Goal: Task Accomplishment & Management: Manage account settings

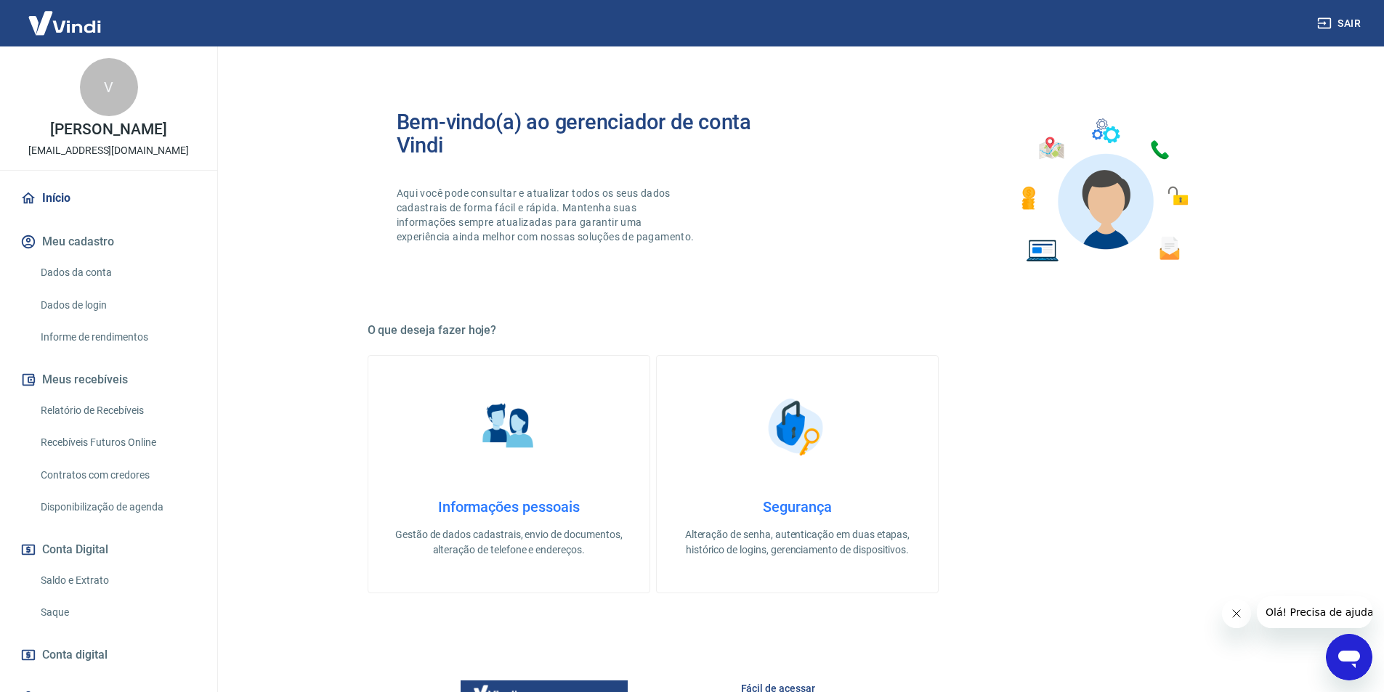
click at [117, 410] on link "Relatório de Recebíveis" at bounding box center [117, 411] width 165 height 30
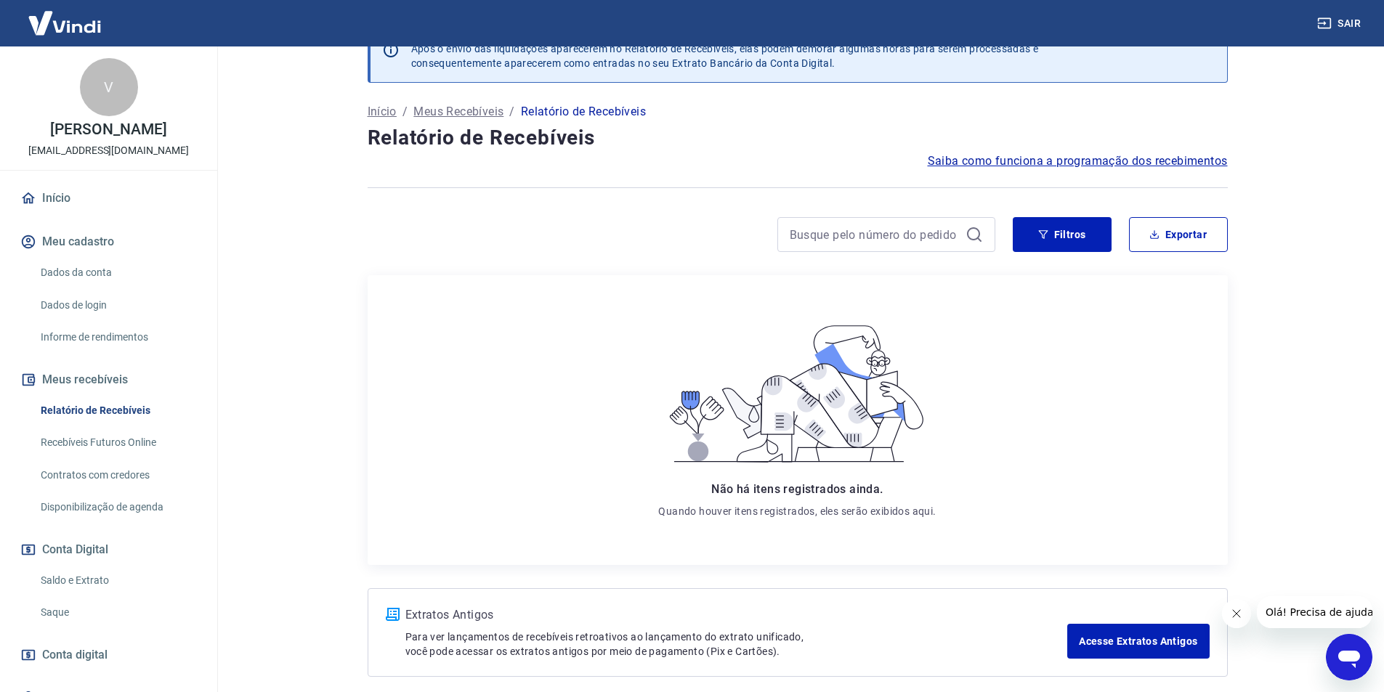
scroll to position [100, 0]
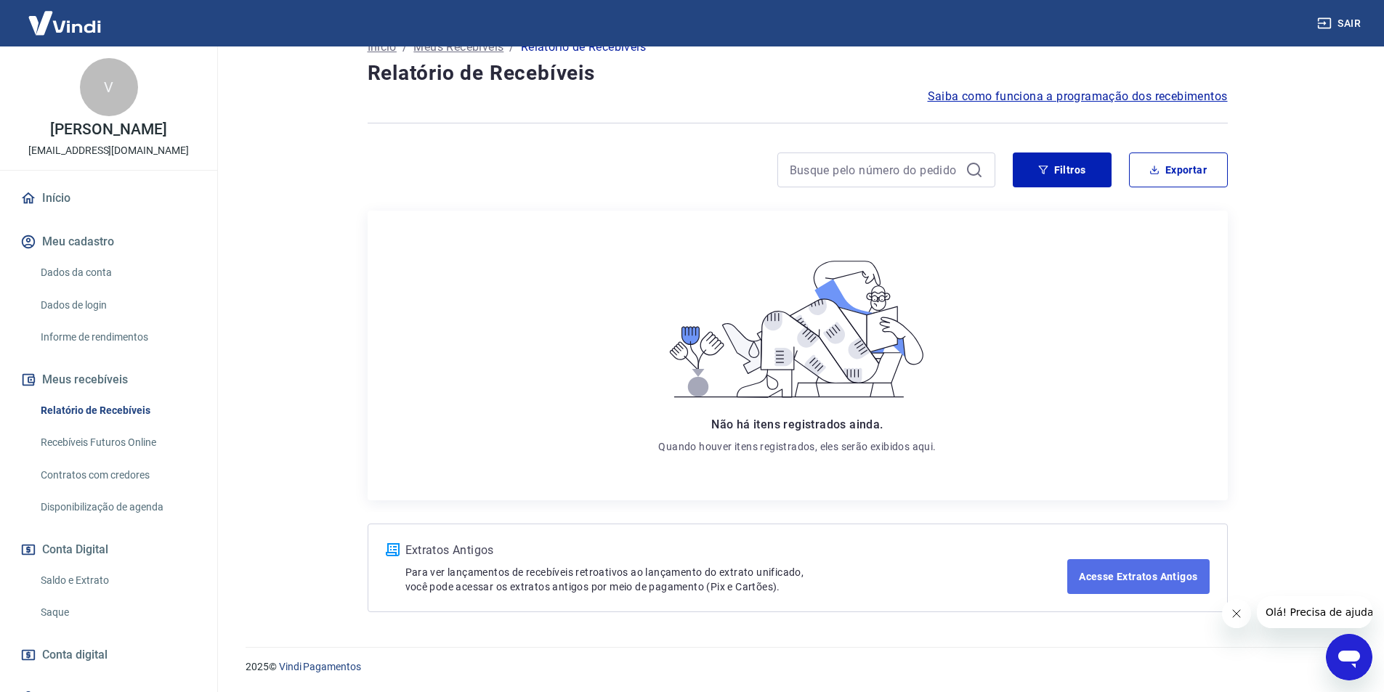
click at [1135, 585] on link "Acesse Extratos Antigos" at bounding box center [1138, 576] width 142 height 35
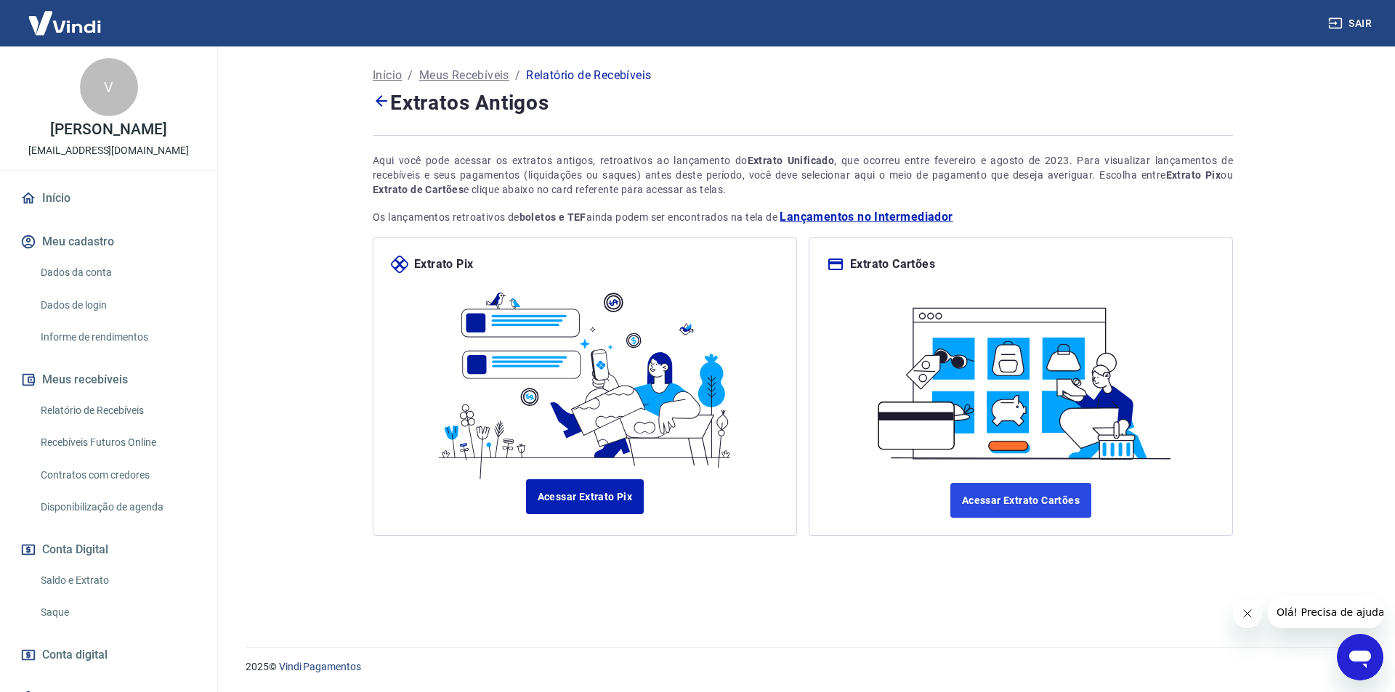
drag, startPoint x: 1034, startPoint y: 503, endPoint x: 915, endPoint y: 503, distance: 119.1
click at [1034, 503] on link "Acessar Extrato Cartões" at bounding box center [1020, 500] width 141 height 35
click at [907, 220] on span "Lançamentos no Intermediador" at bounding box center [865, 216] width 173 height 17
click at [834, 213] on span "Lançamentos no Intermediador" at bounding box center [865, 216] width 173 height 17
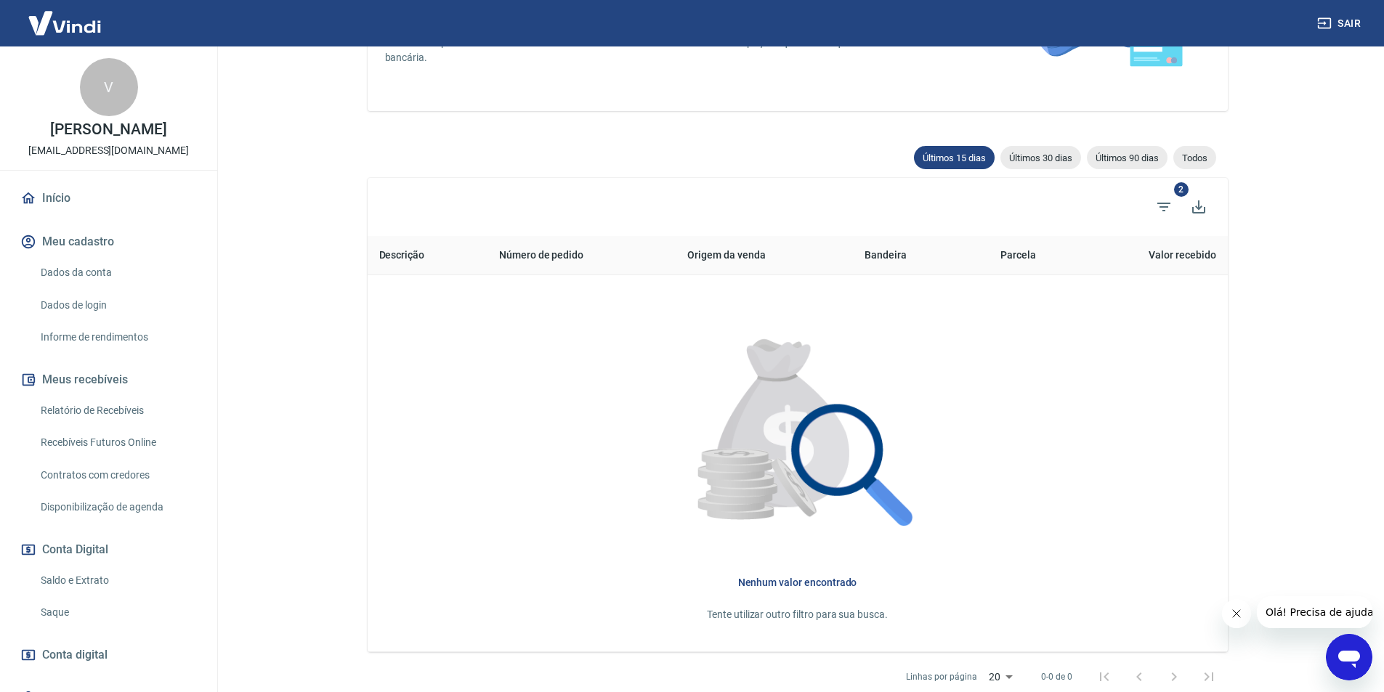
scroll to position [218, 0]
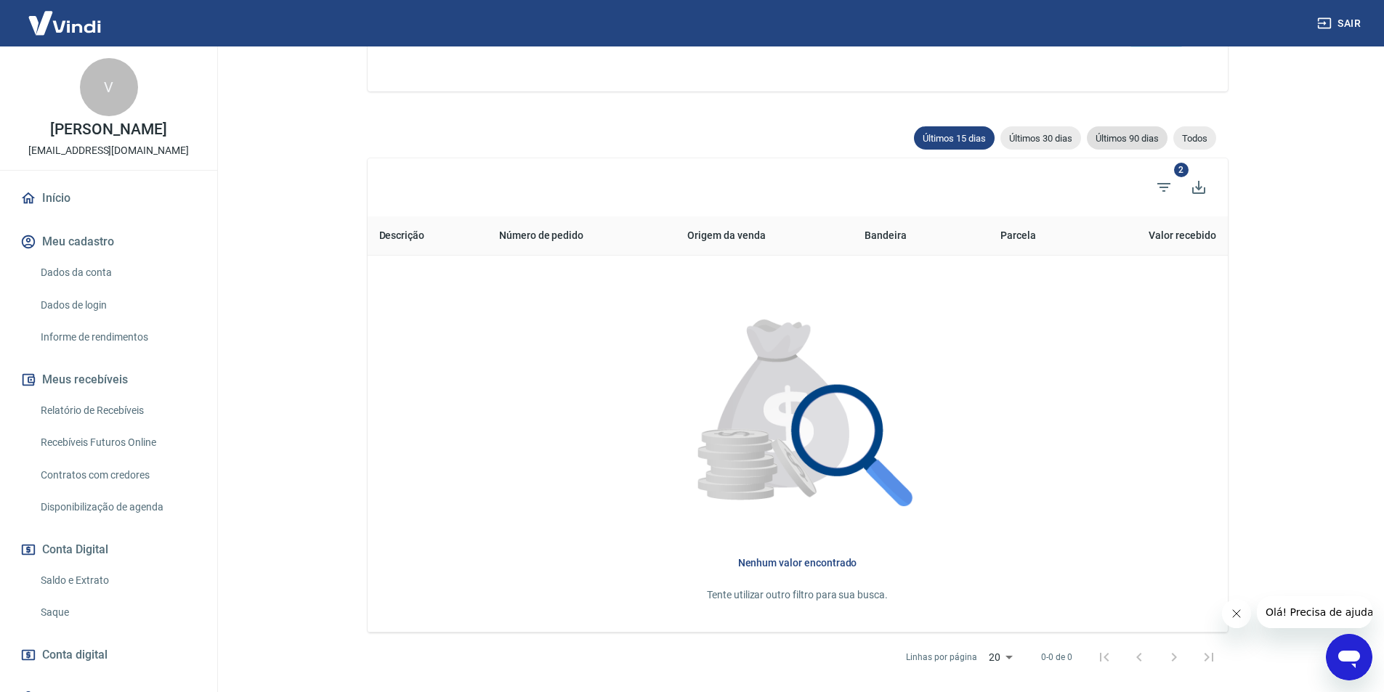
click at [1127, 144] on div "Últimos 90 dias" at bounding box center [1127, 137] width 81 height 23
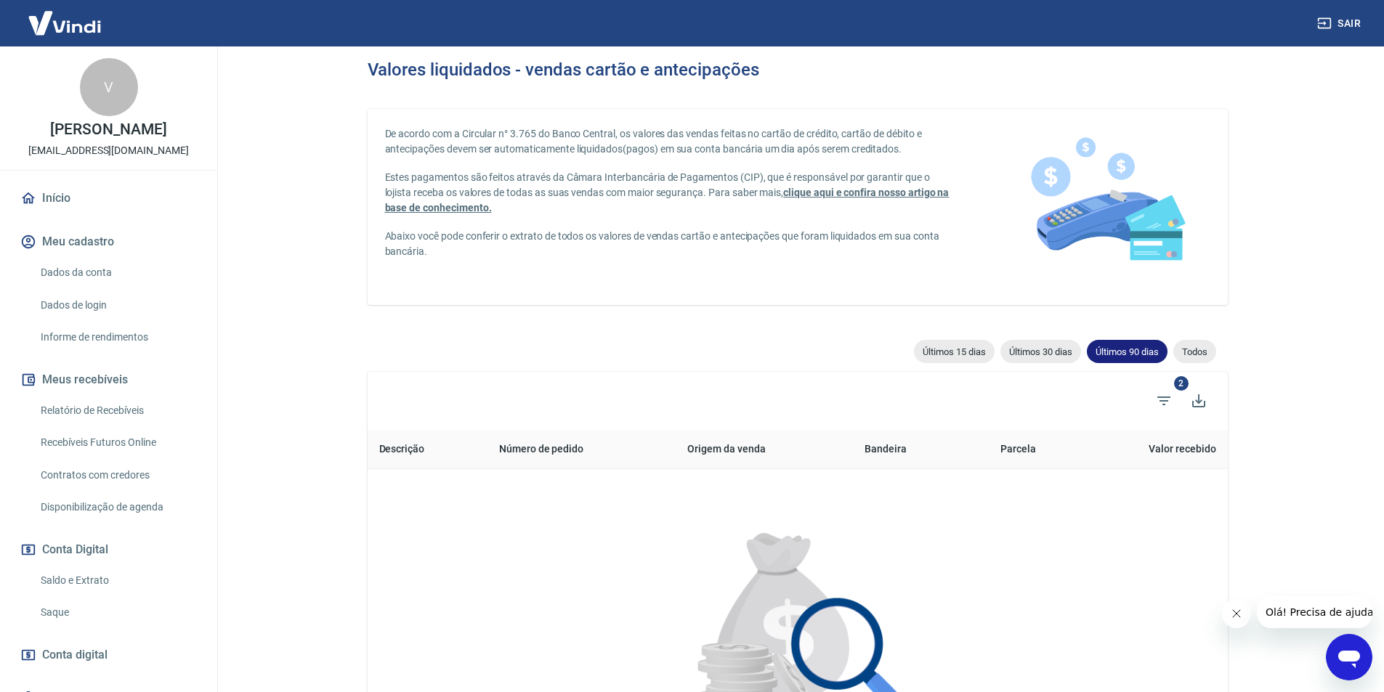
scroll to position [145, 0]
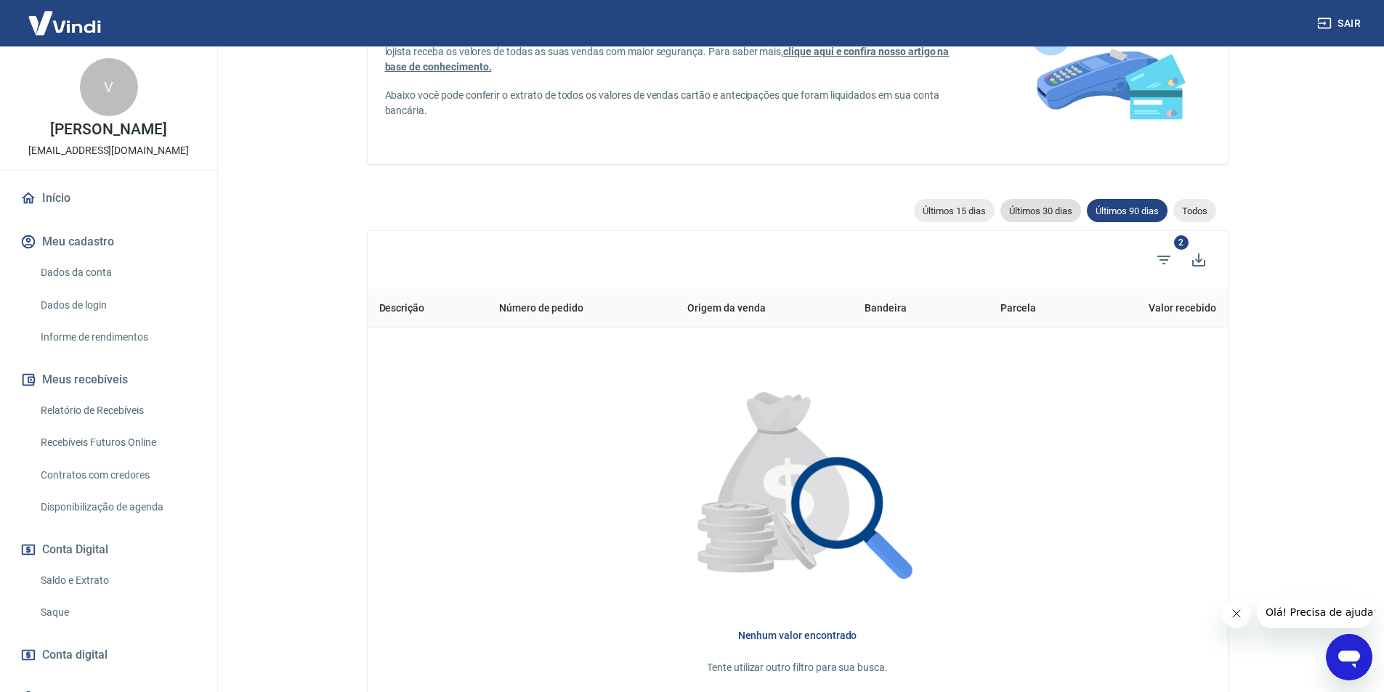
click at [1035, 206] on span "Últimos 30 dias" at bounding box center [1040, 211] width 81 height 11
type input "23/08/2025"
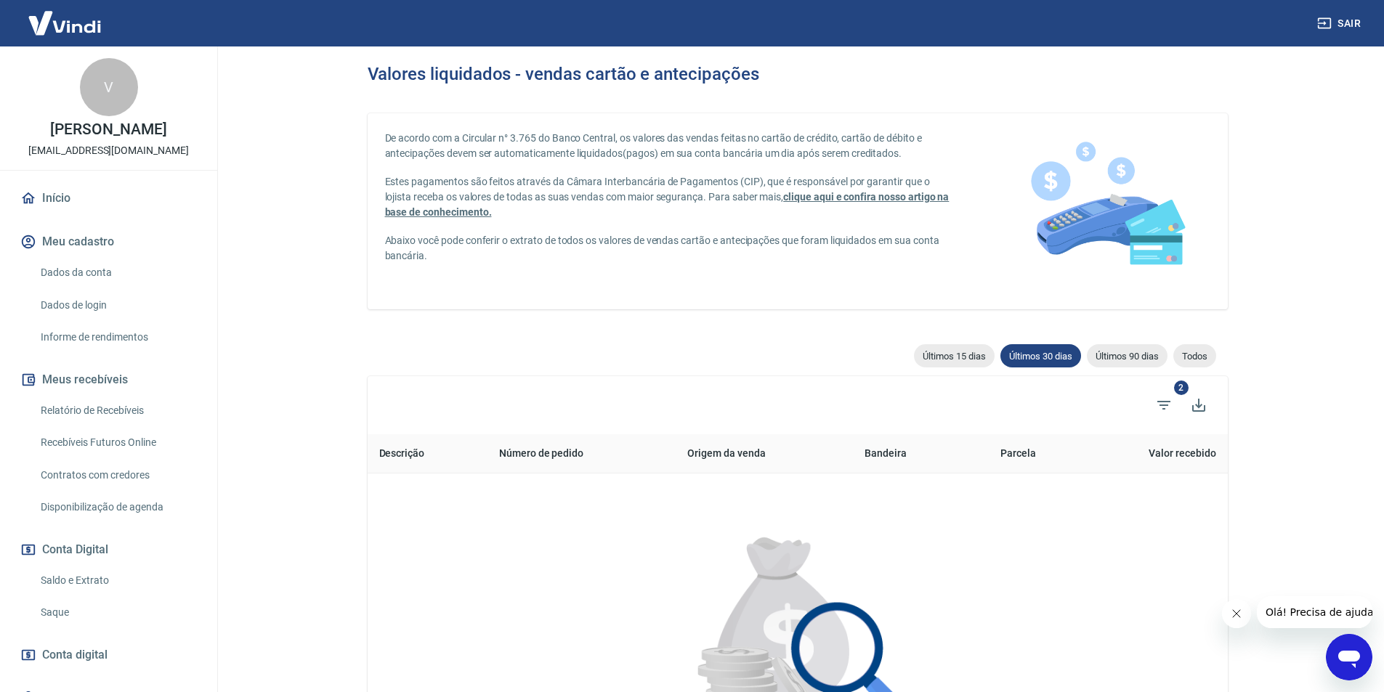
scroll to position [66, 0]
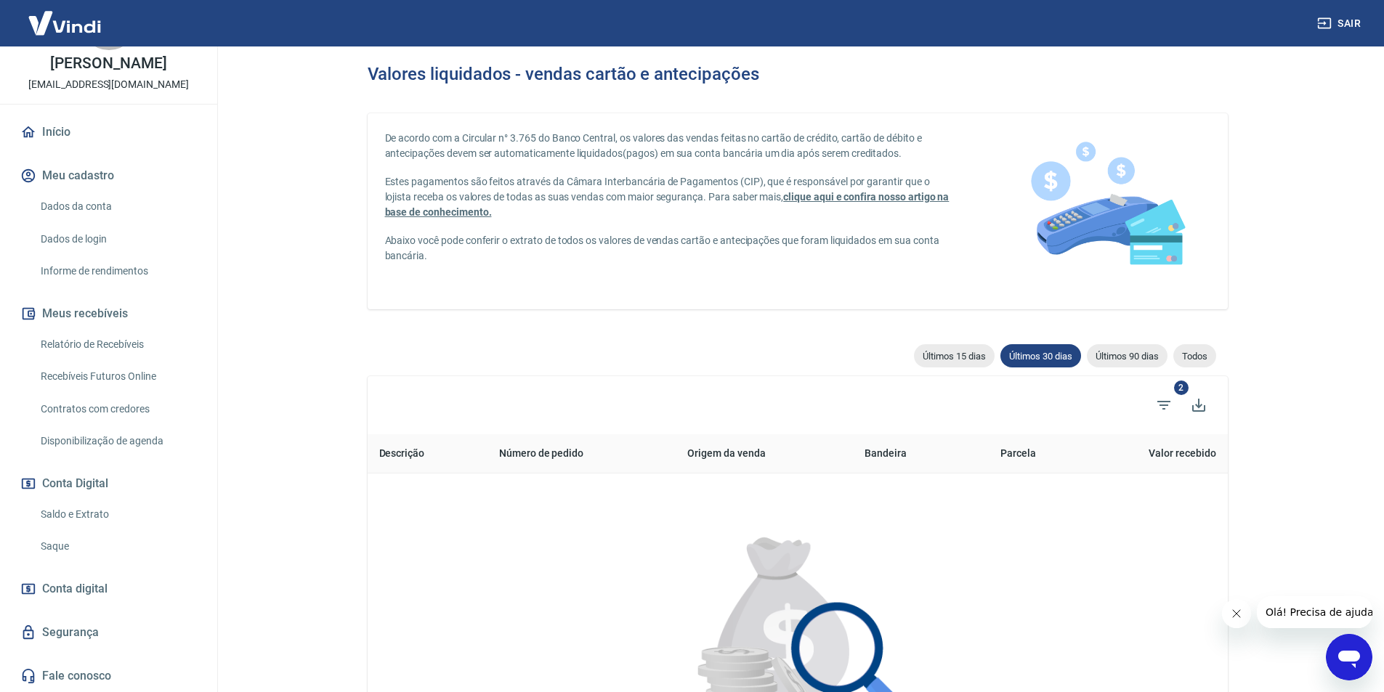
click at [59, 511] on link "Saldo e Extrato" at bounding box center [117, 515] width 165 height 30
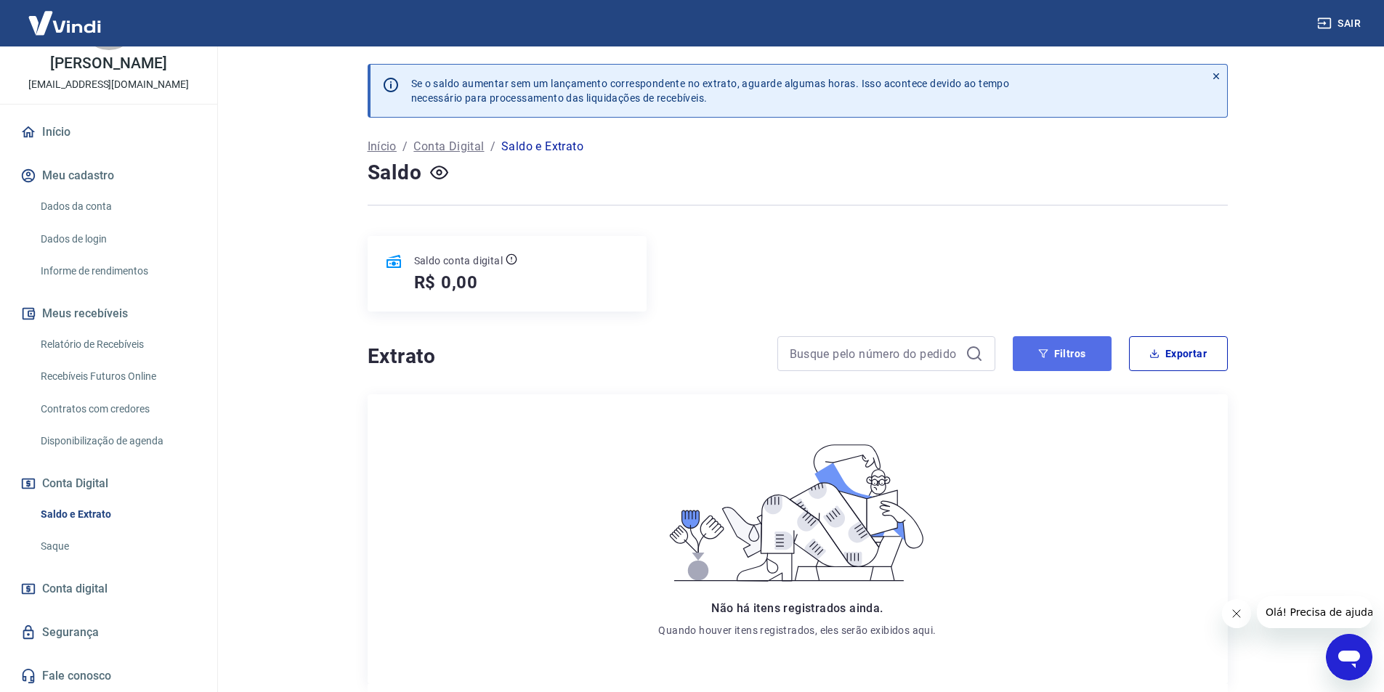
click at [1074, 358] on button "Filtros" at bounding box center [1062, 353] width 99 height 35
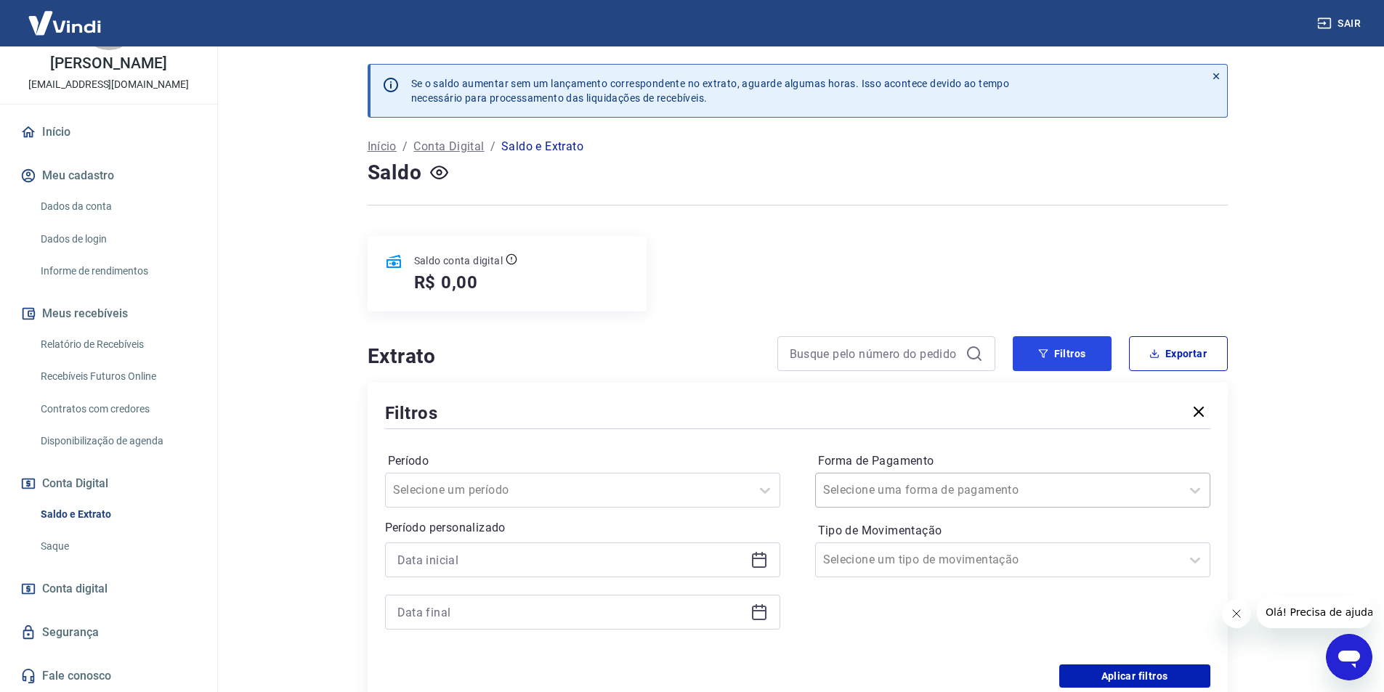
scroll to position [145, 0]
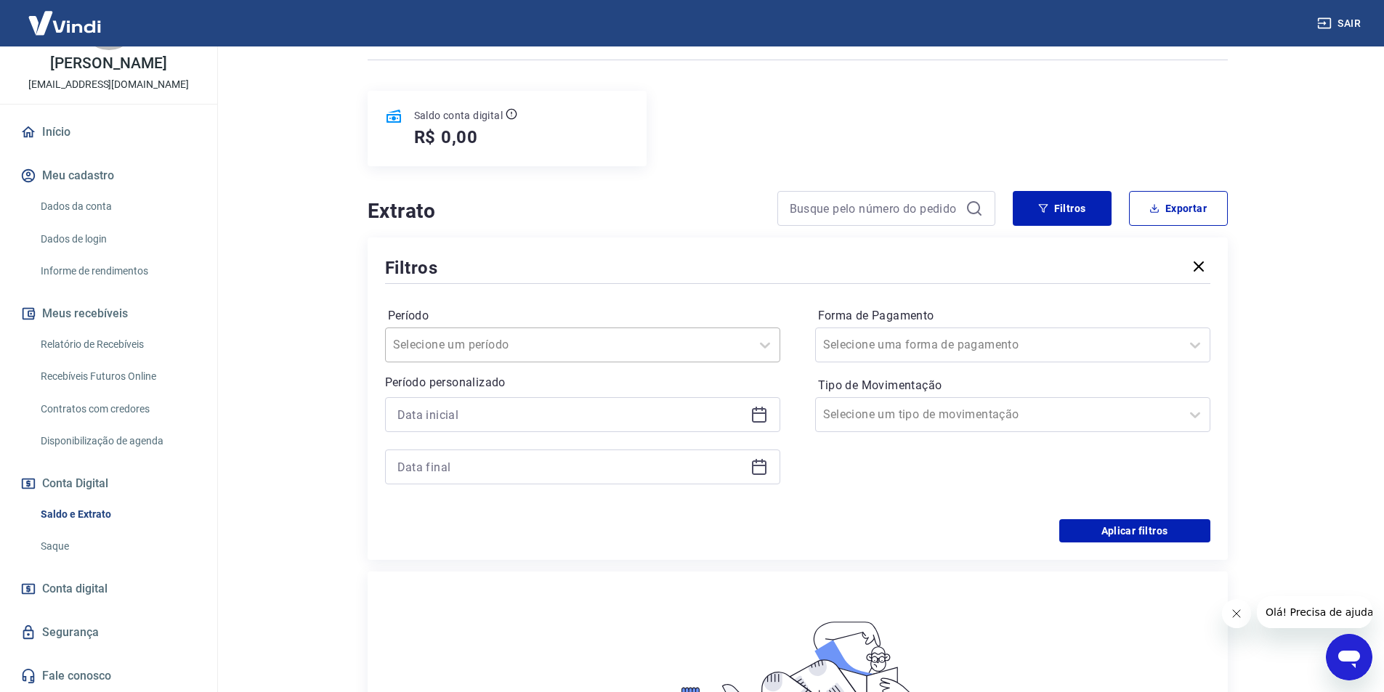
click at [698, 346] on div at bounding box center [568, 345] width 350 height 20
click at [543, 551] on div "Últimos 6 meses" at bounding box center [582, 559] width 395 height 29
click at [1169, 539] on button "Aplicar filtros" at bounding box center [1134, 530] width 151 height 23
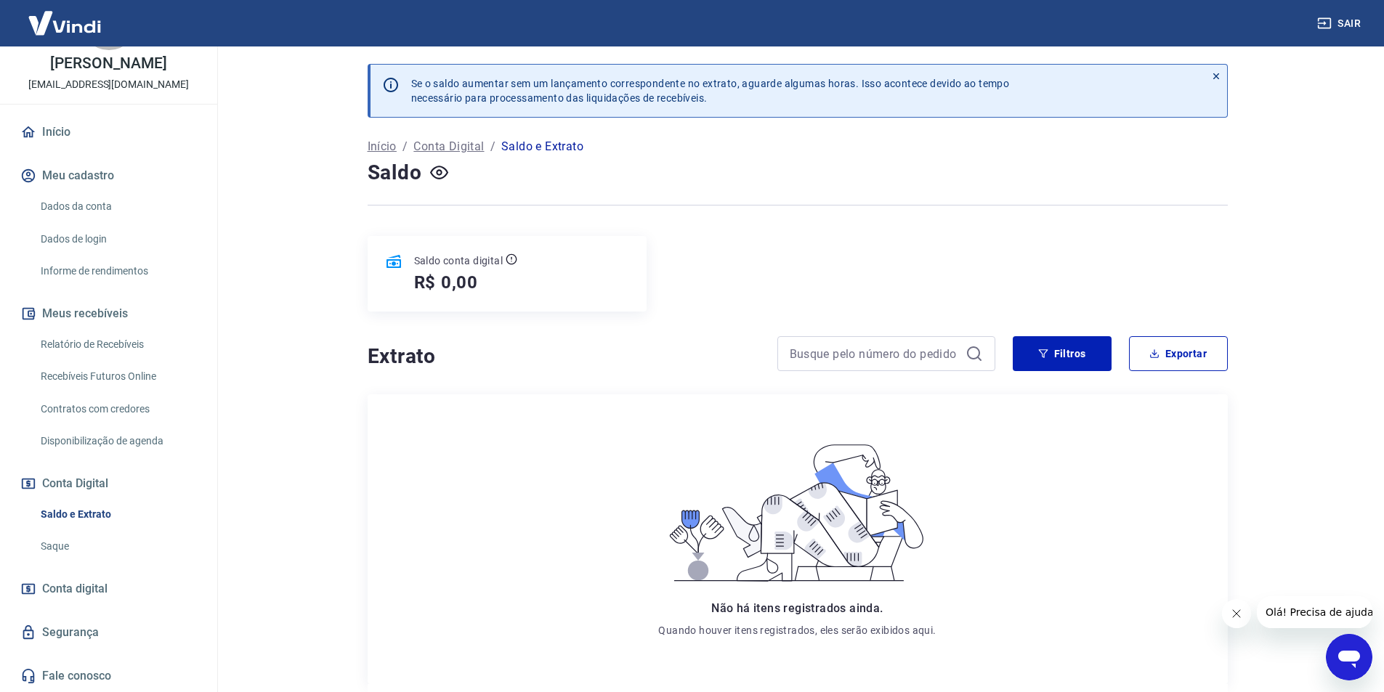
click at [1212, 73] on icon at bounding box center [1216, 76] width 10 height 10
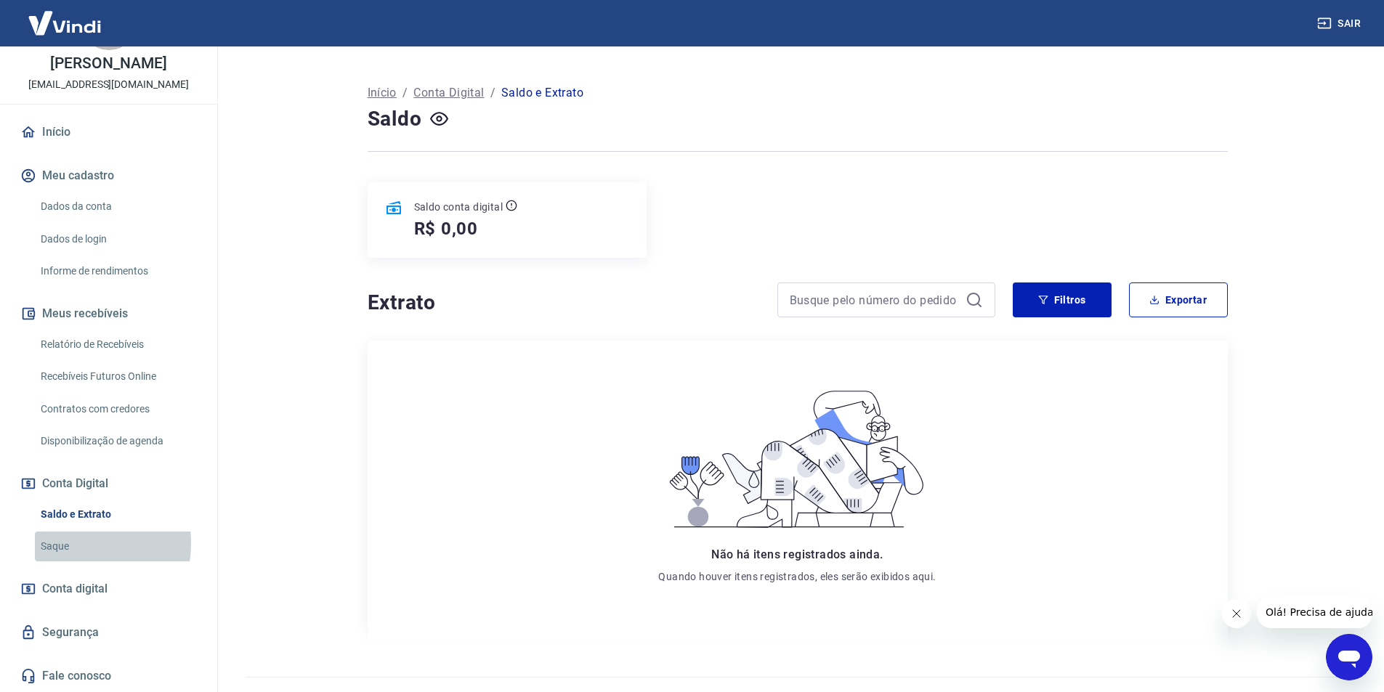
click at [66, 543] on link "Saque" at bounding box center [117, 547] width 165 height 30
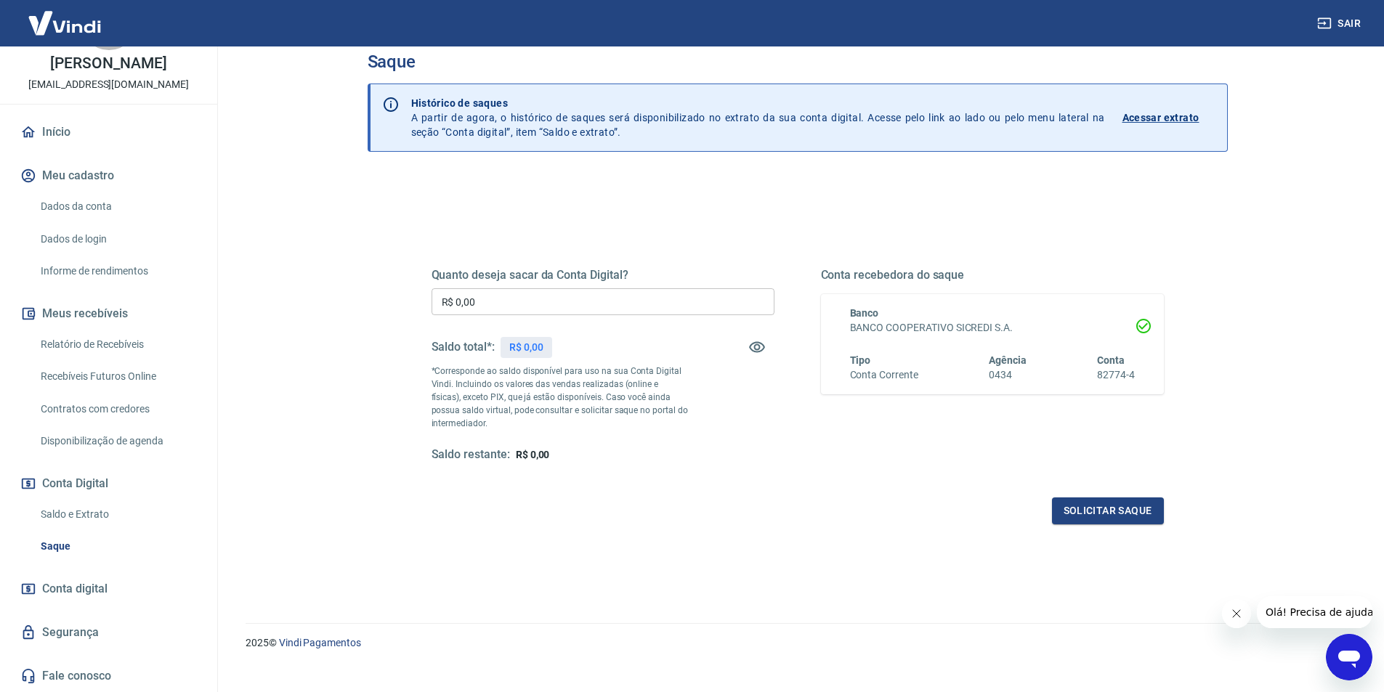
scroll to position [44, 0]
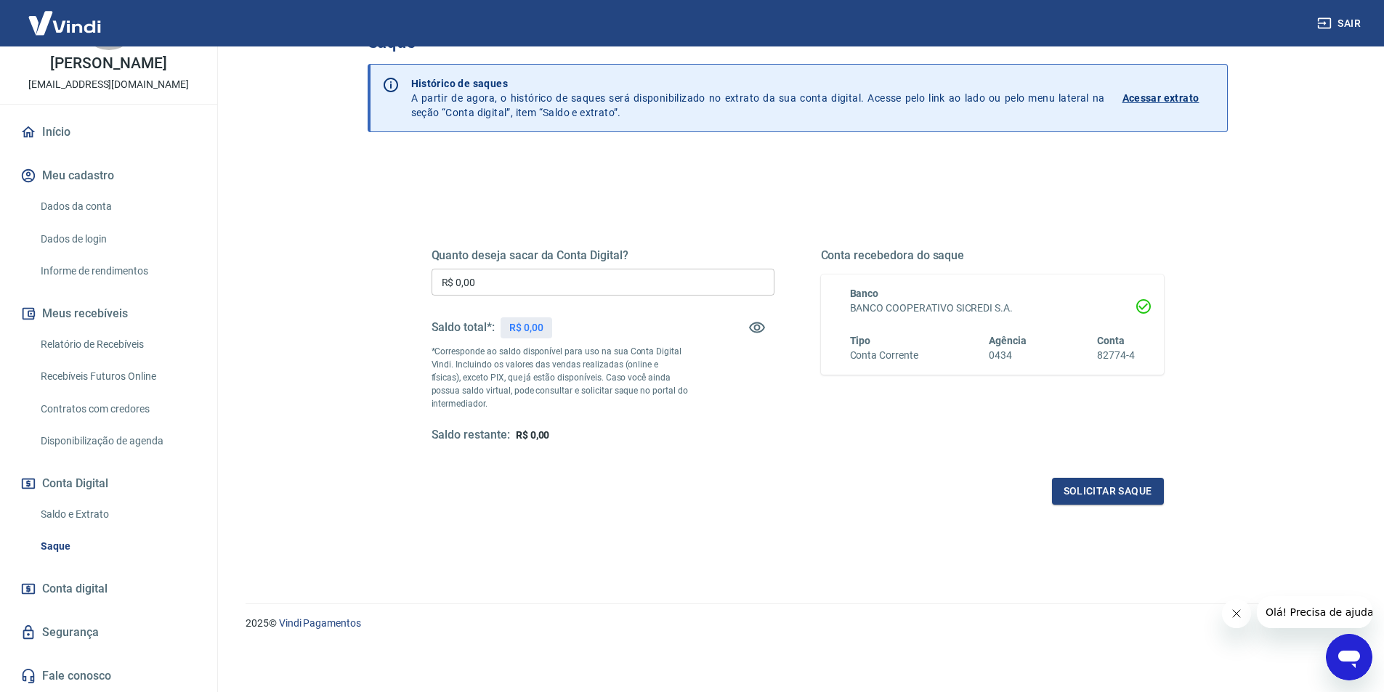
click at [69, 129] on link "Início" at bounding box center [108, 132] width 182 height 32
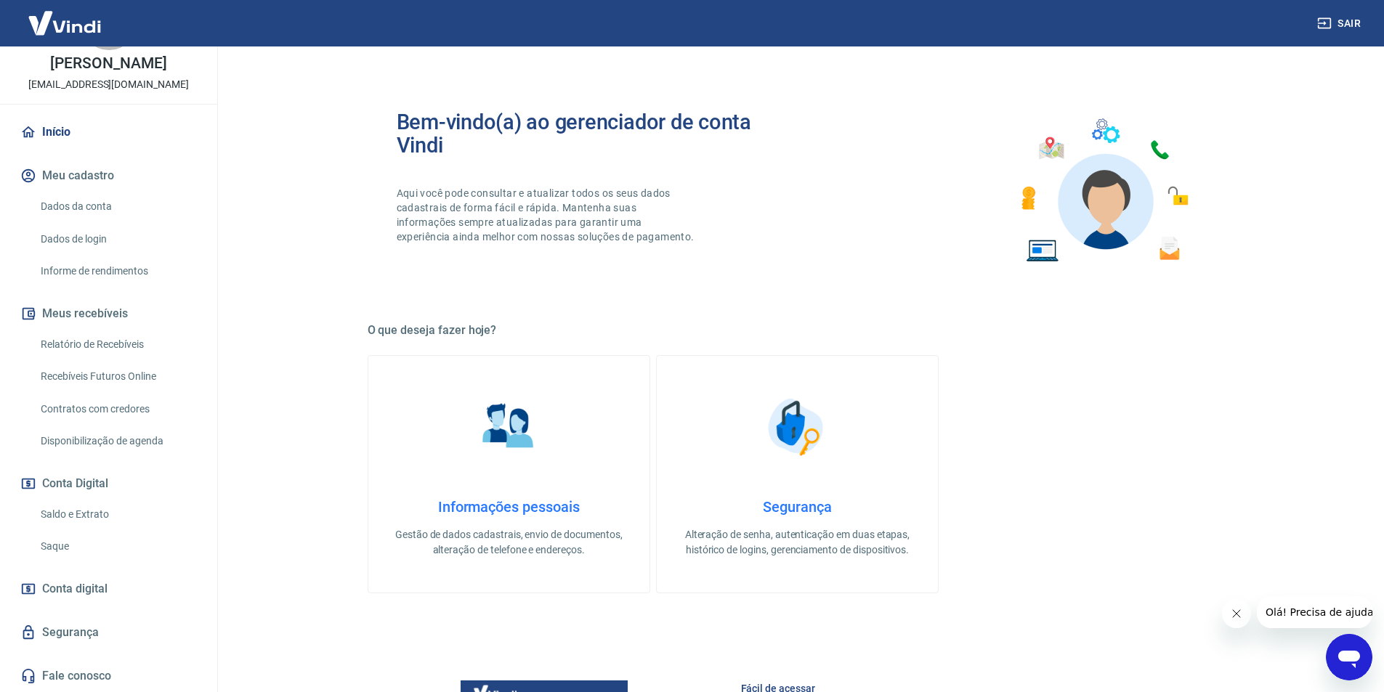
click at [77, 313] on button "Meus recebíveis" at bounding box center [108, 314] width 182 height 32
click at [78, 344] on link "Relatório de Recebíveis" at bounding box center [117, 345] width 165 height 30
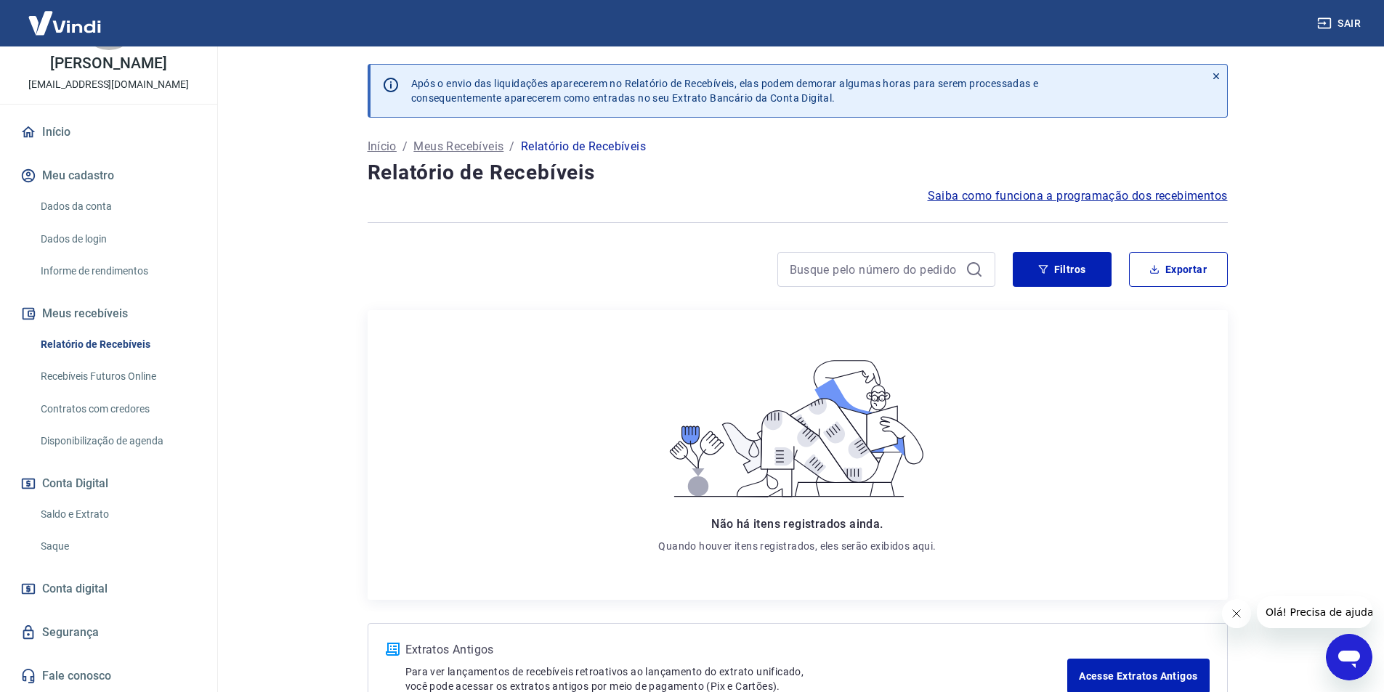
click at [1035, 197] on span "Saiba como funciona a programação dos recebimentos" at bounding box center [1078, 195] width 300 height 17
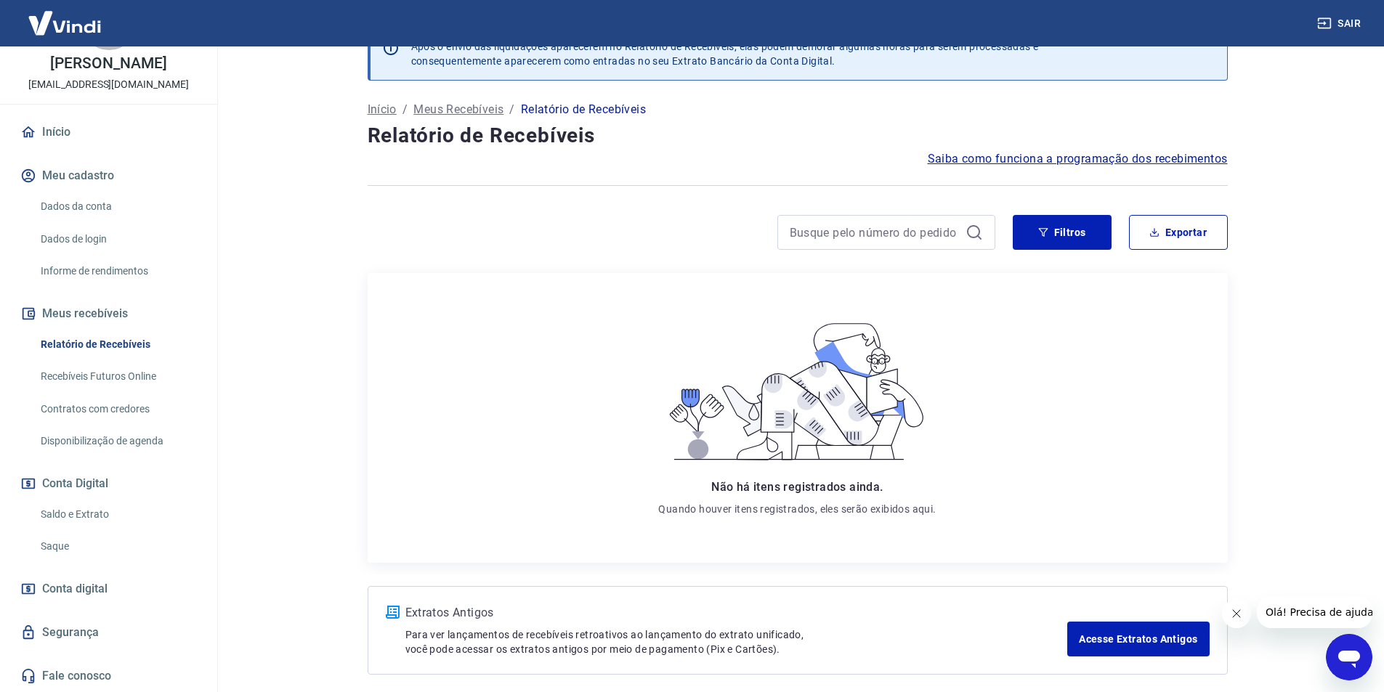
scroll to position [100, 0]
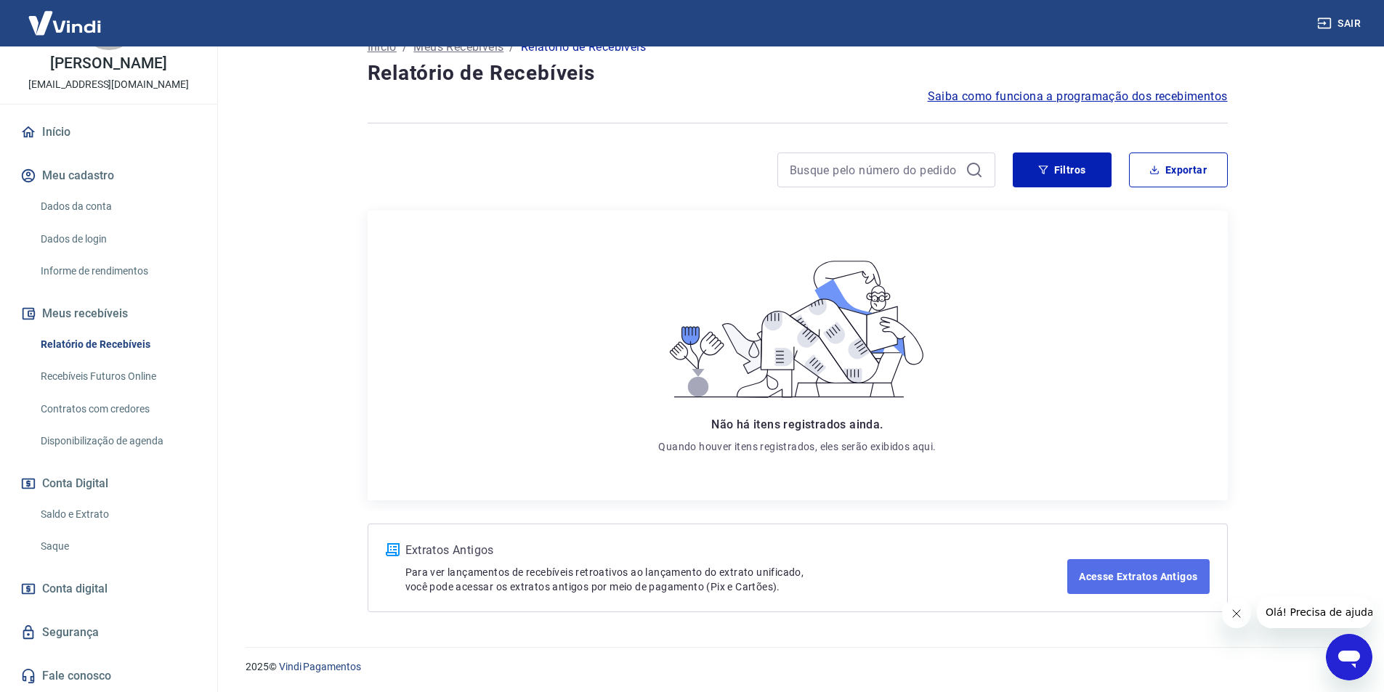
click at [1103, 572] on link "Acesse Extratos Antigos" at bounding box center [1138, 576] width 142 height 35
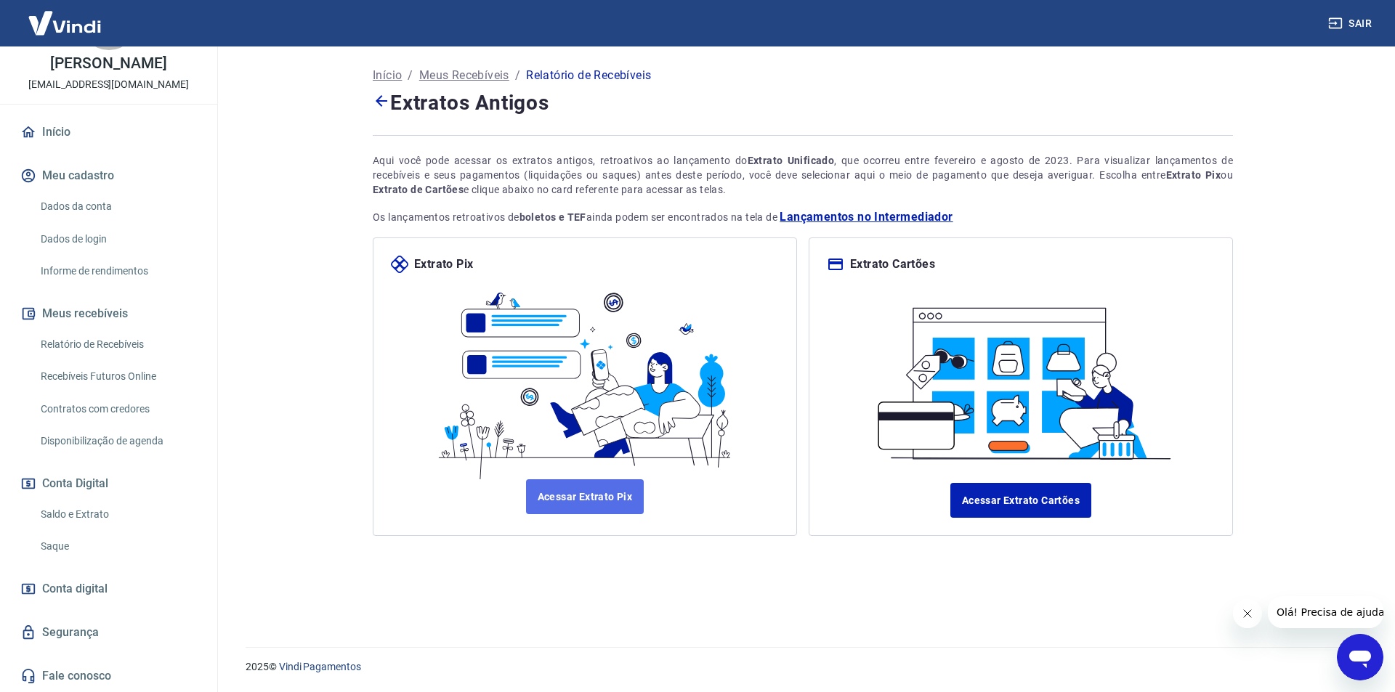
click at [595, 495] on link "Acessar Extrato Pix" at bounding box center [585, 496] width 118 height 35
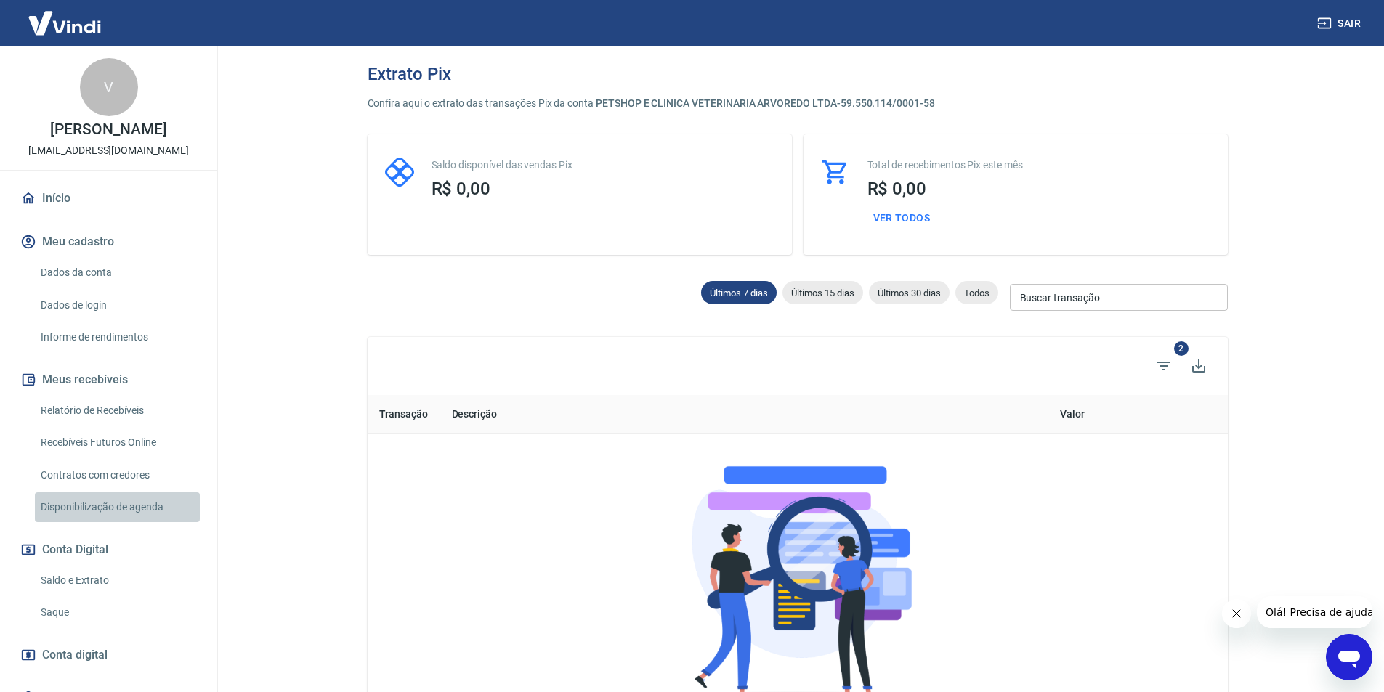
click at [118, 510] on link "Disponibilização de agenda" at bounding box center [117, 507] width 165 height 30
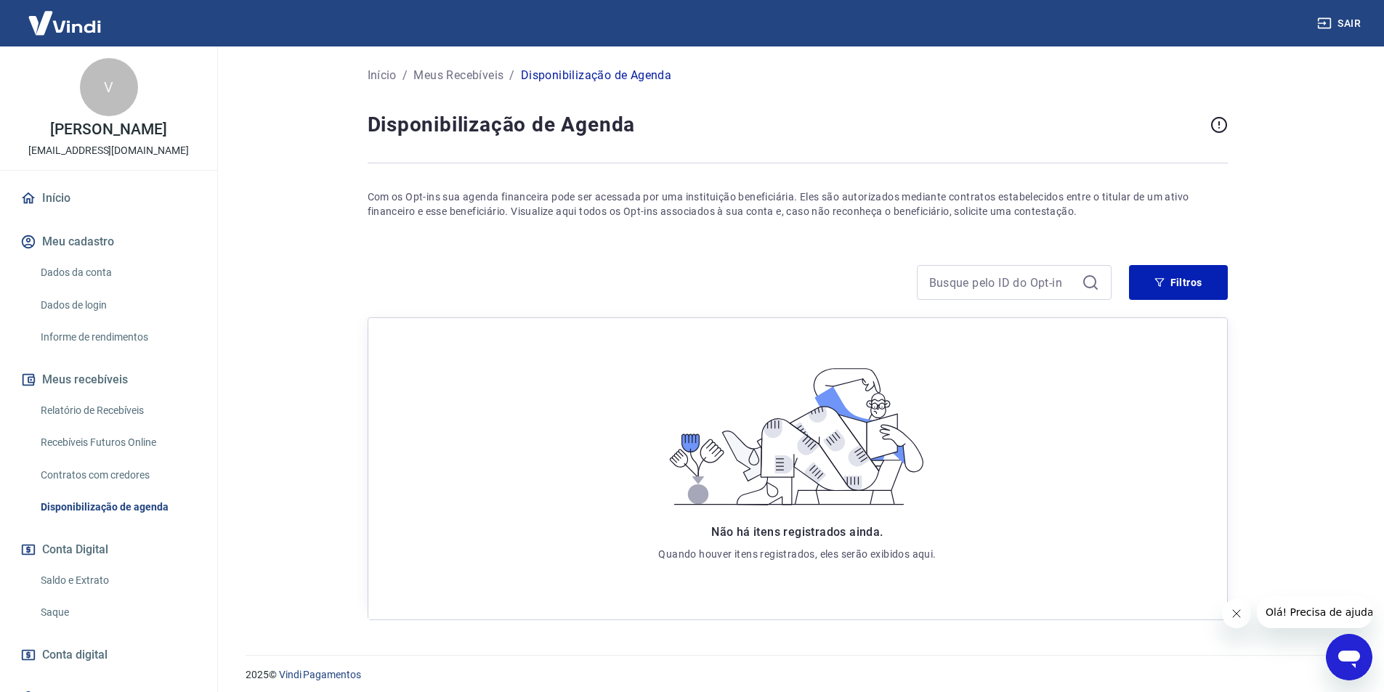
click at [40, 193] on link "Início" at bounding box center [108, 198] width 182 height 32
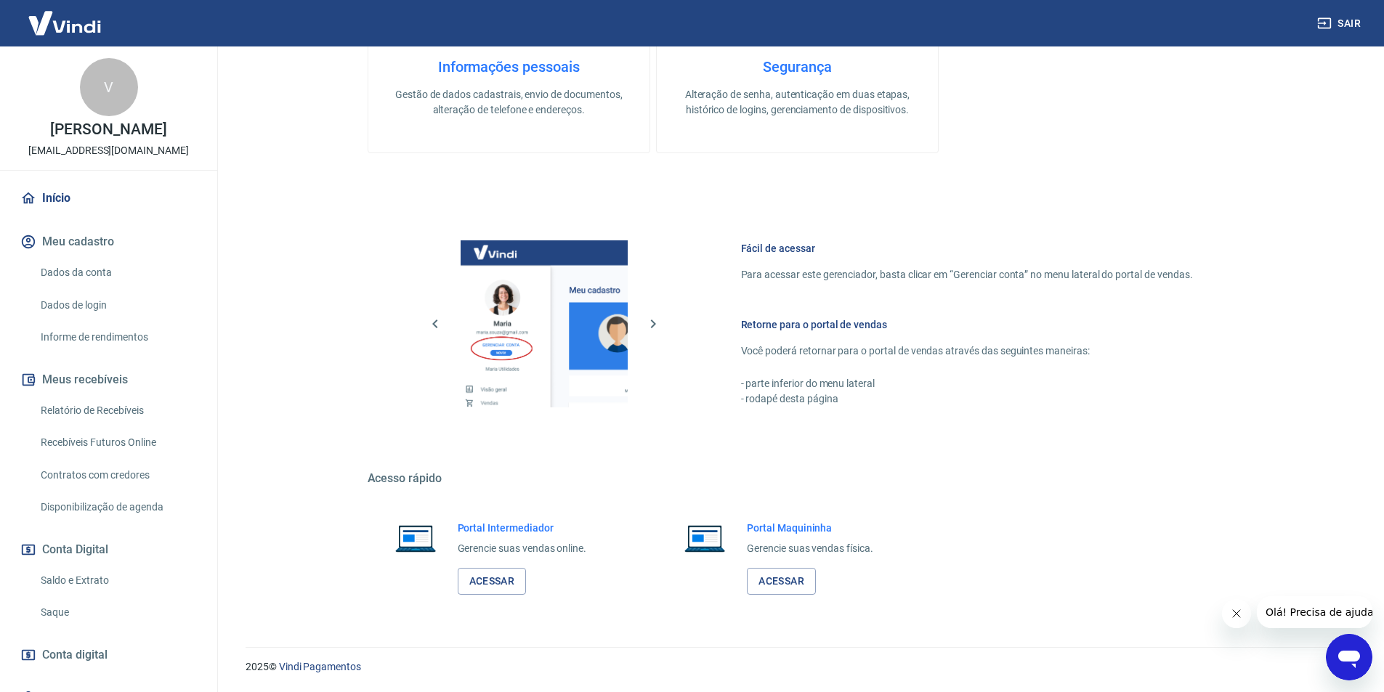
scroll to position [66, 0]
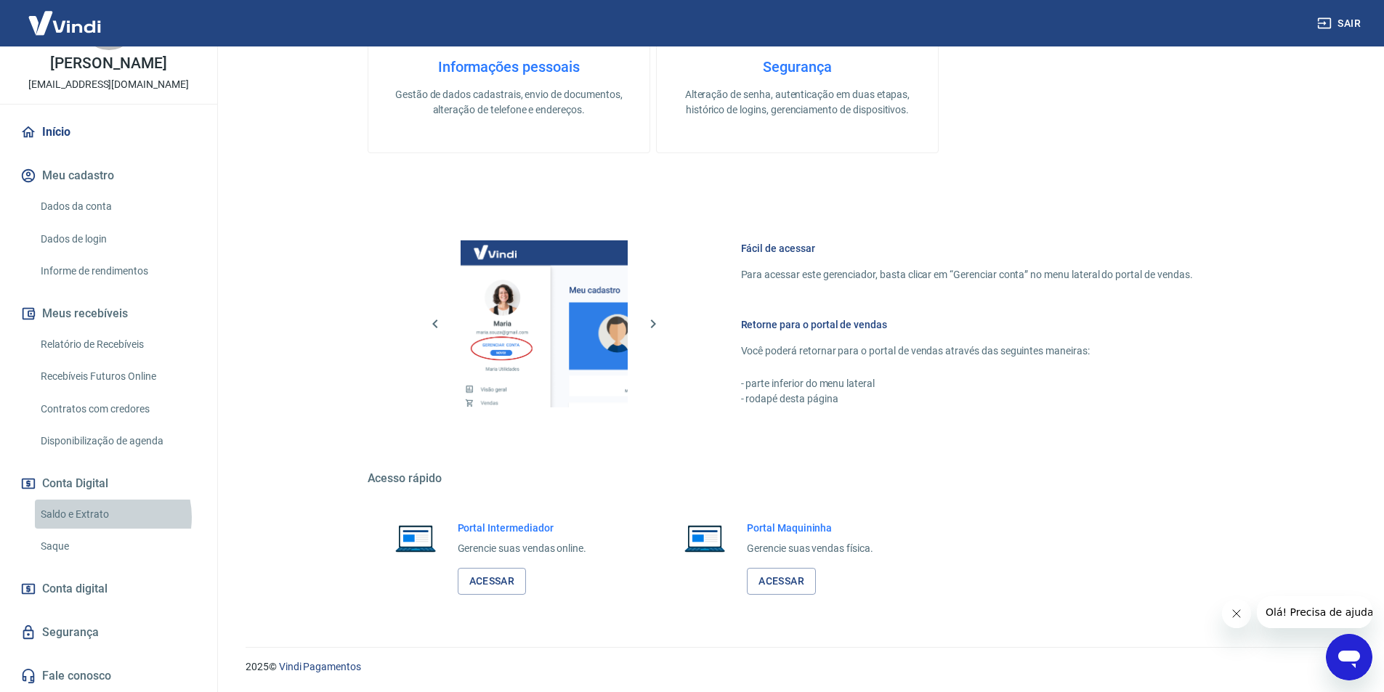
click at [100, 517] on link "Saldo e Extrato" at bounding box center [117, 515] width 165 height 30
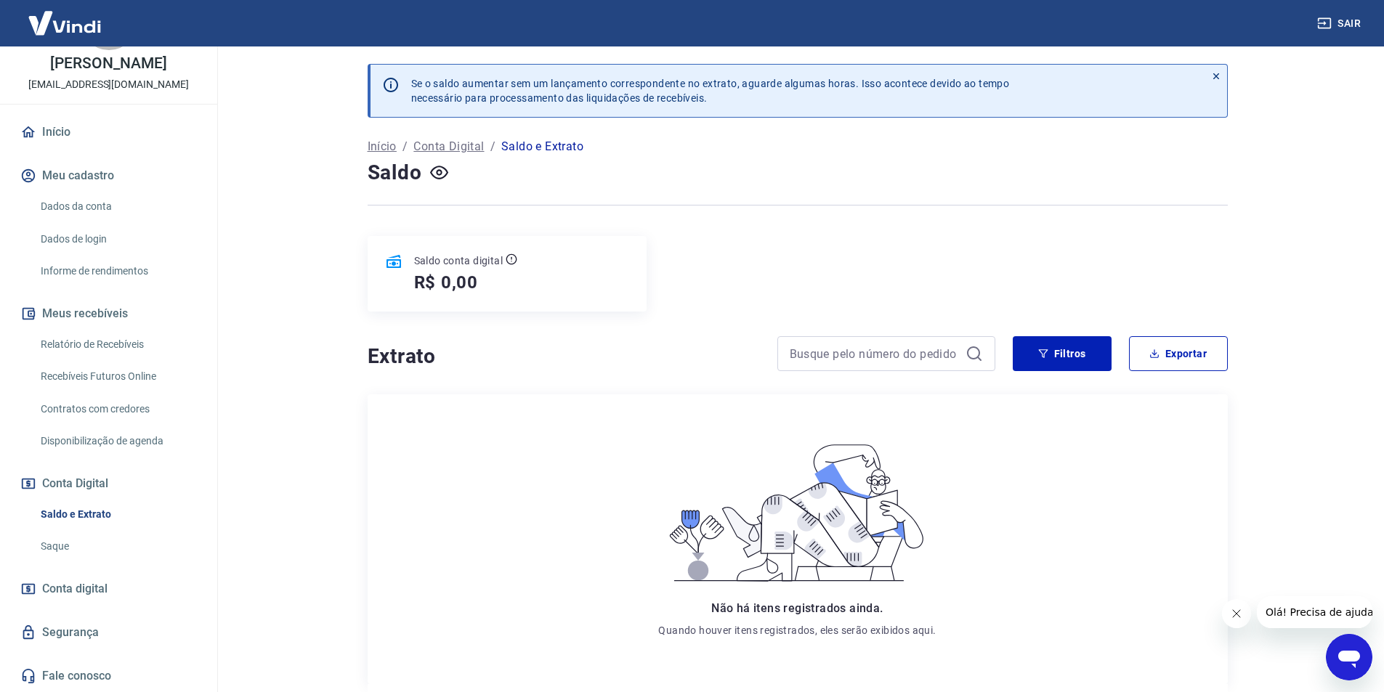
click at [1214, 74] on icon at bounding box center [1215, 76] width 6 height 6
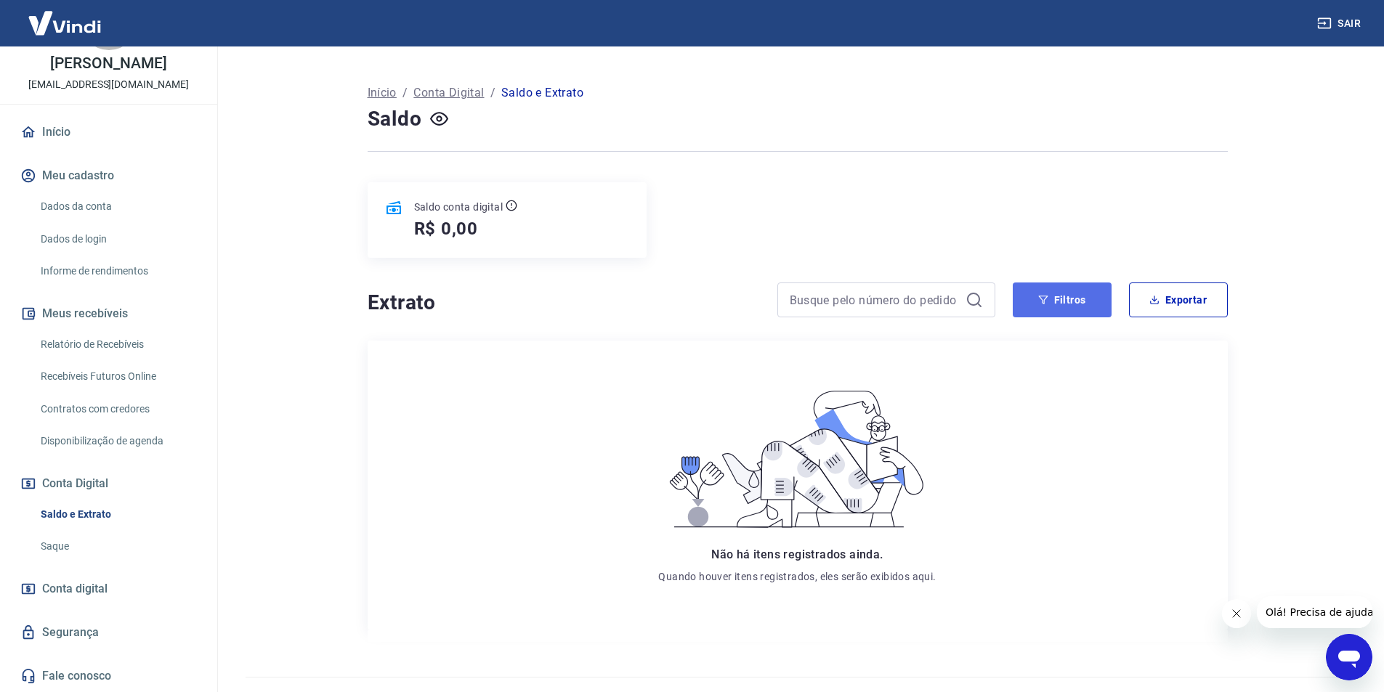
click at [1066, 300] on button "Filtros" at bounding box center [1062, 300] width 99 height 35
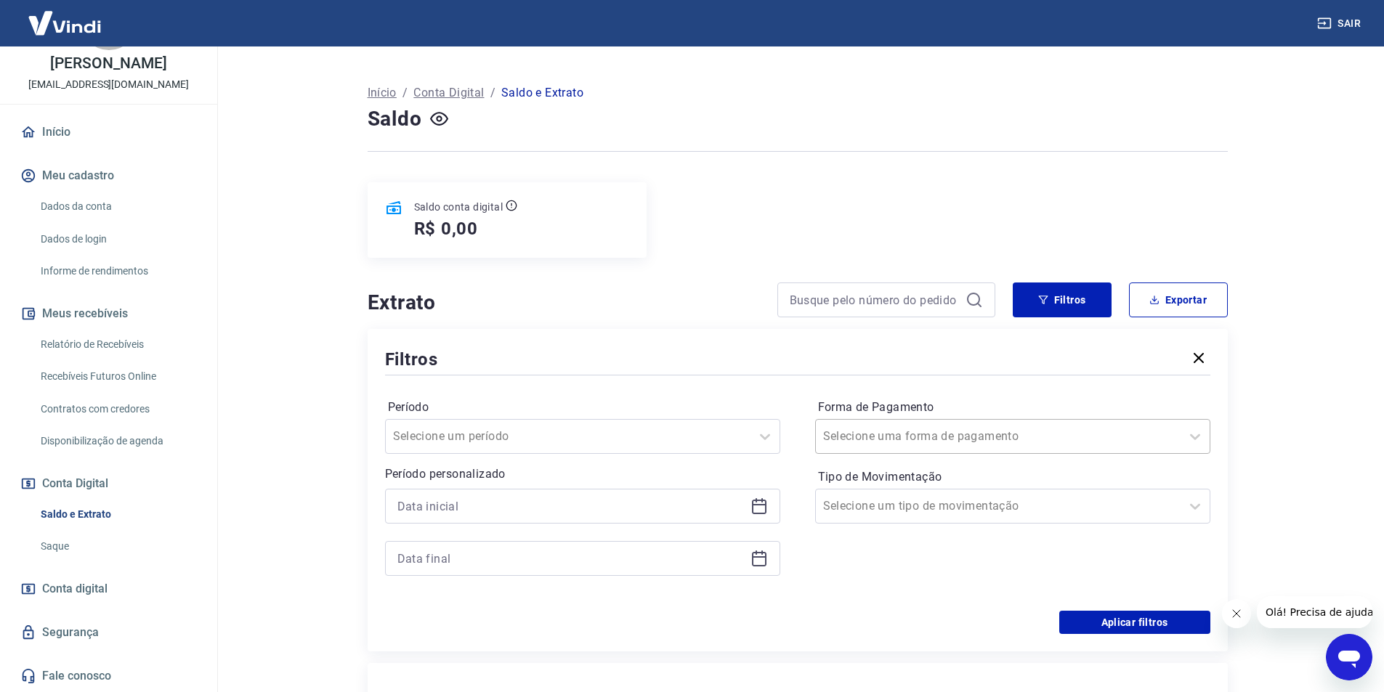
click at [927, 433] on input "Forma de Pagamento" at bounding box center [896, 436] width 147 height 17
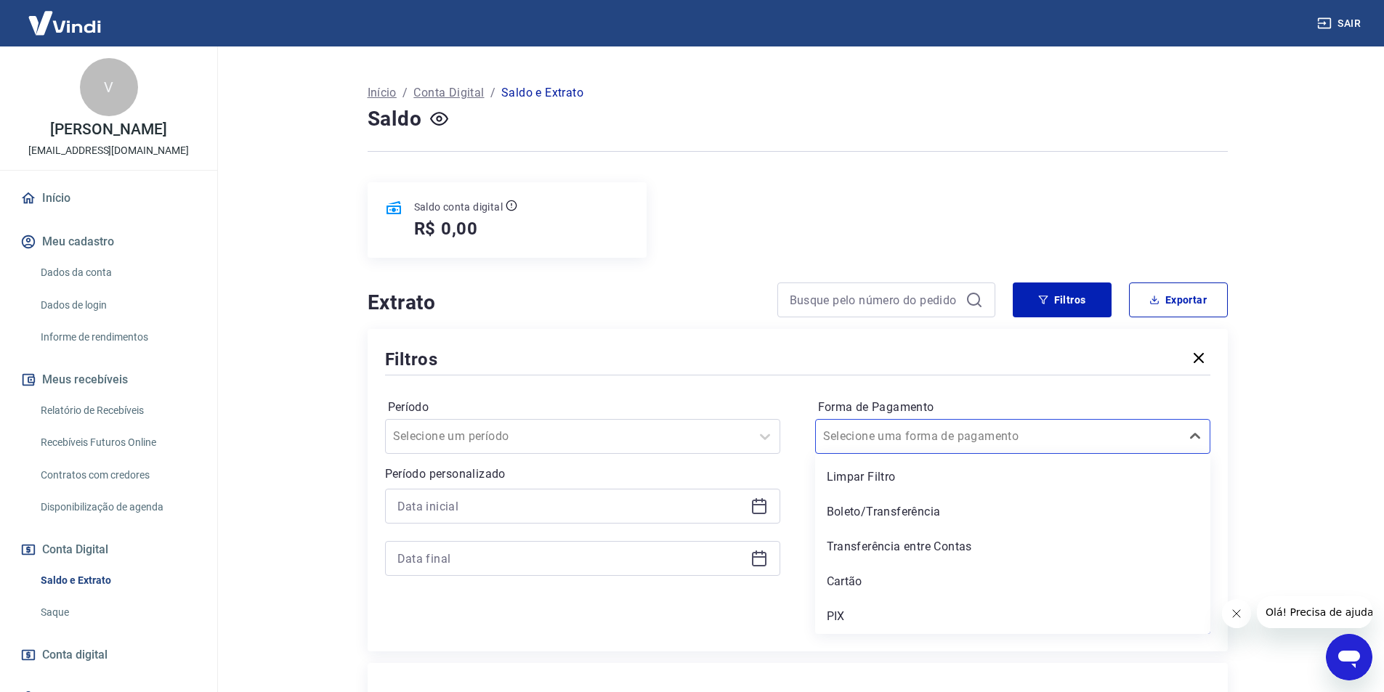
scroll to position [66, 0]
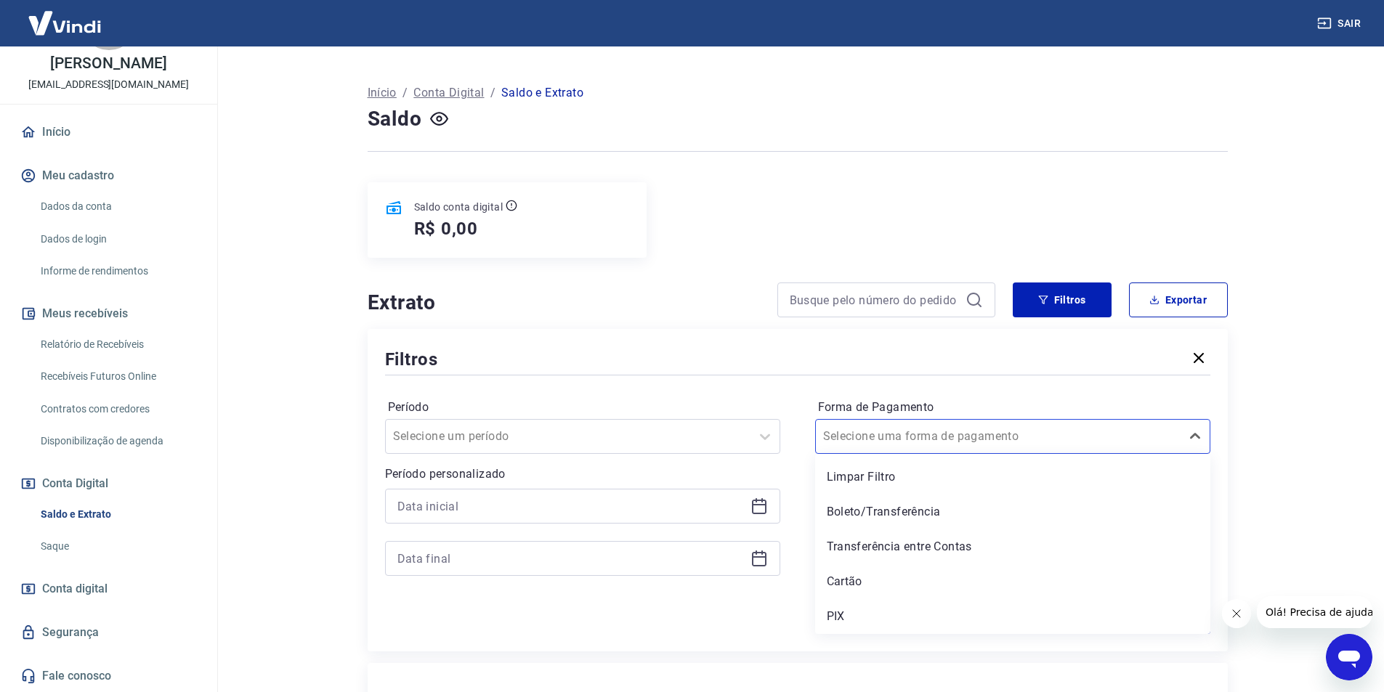
click at [53, 349] on link "Relatório de Recebíveis" at bounding box center [117, 345] width 165 height 30
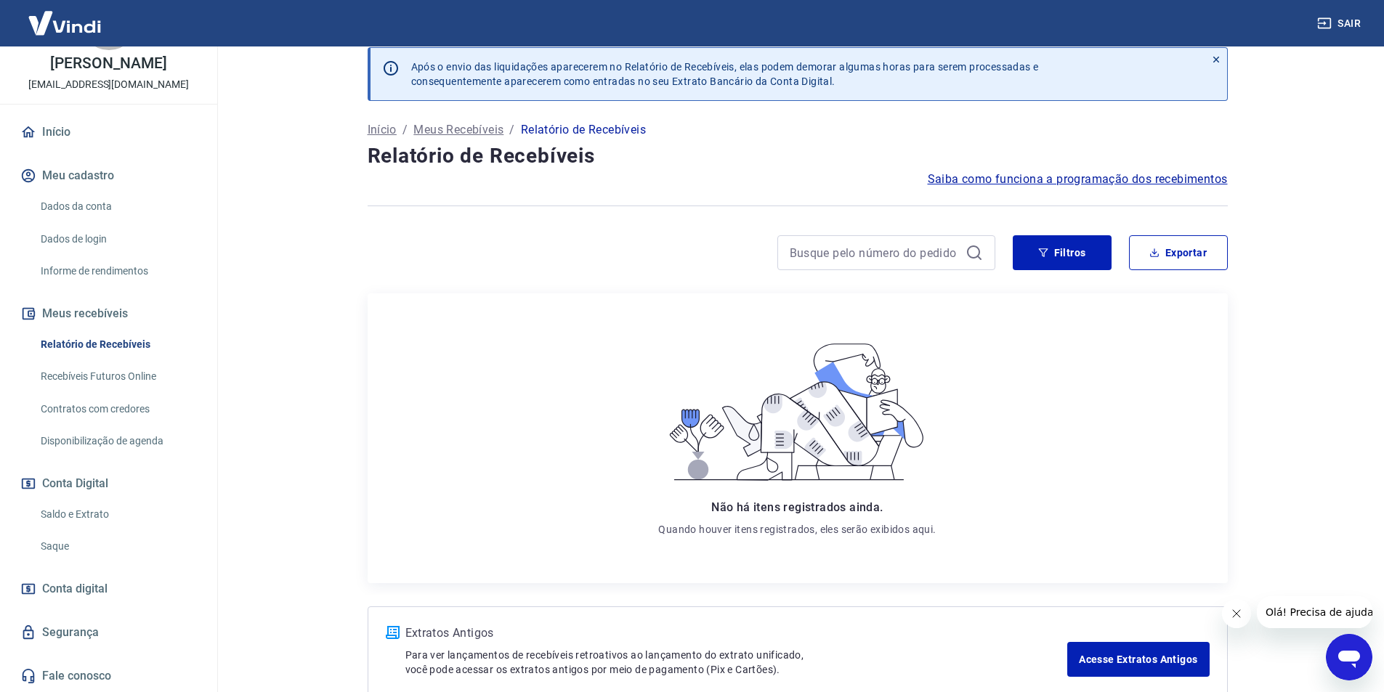
scroll to position [100, 0]
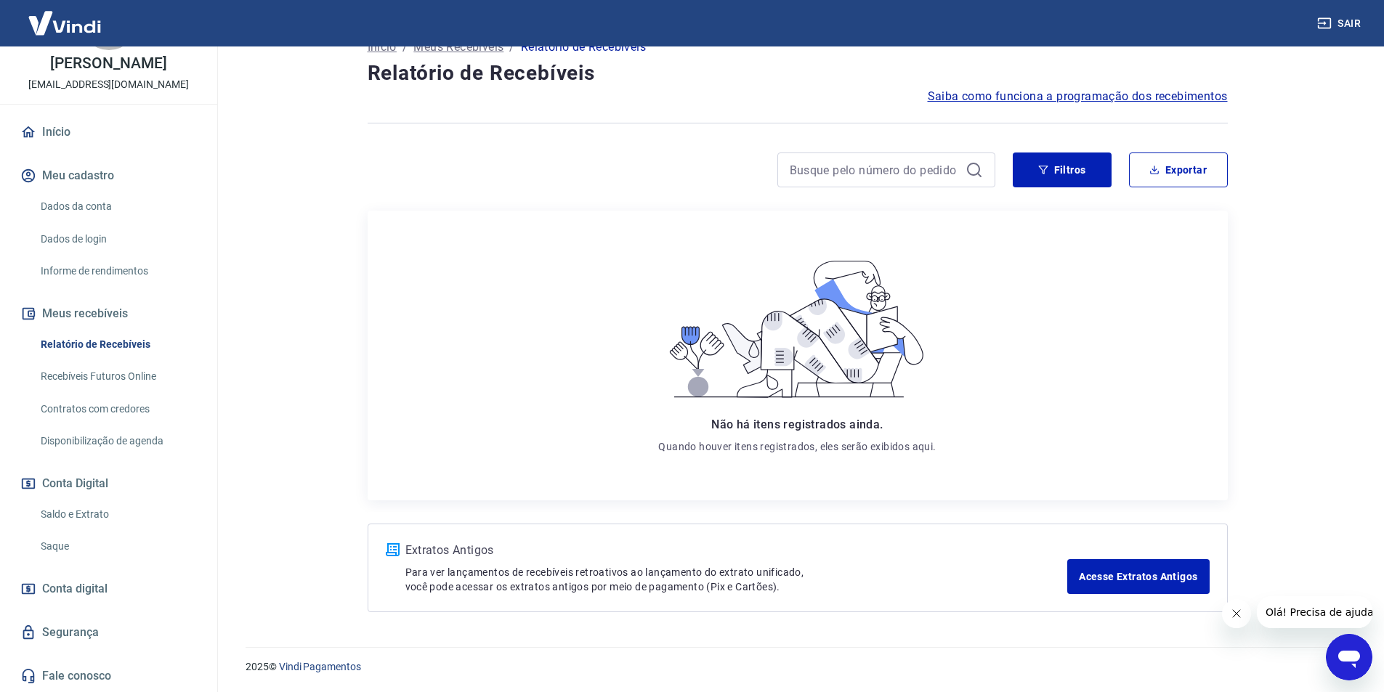
click at [504, 556] on p "Extratos Antigos" at bounding box center [736, 550] width 662 height 17
click at [1100, 583] on link "Acesse Extratos Antigos" at bounding box center [1138, 576] width 142 height 35
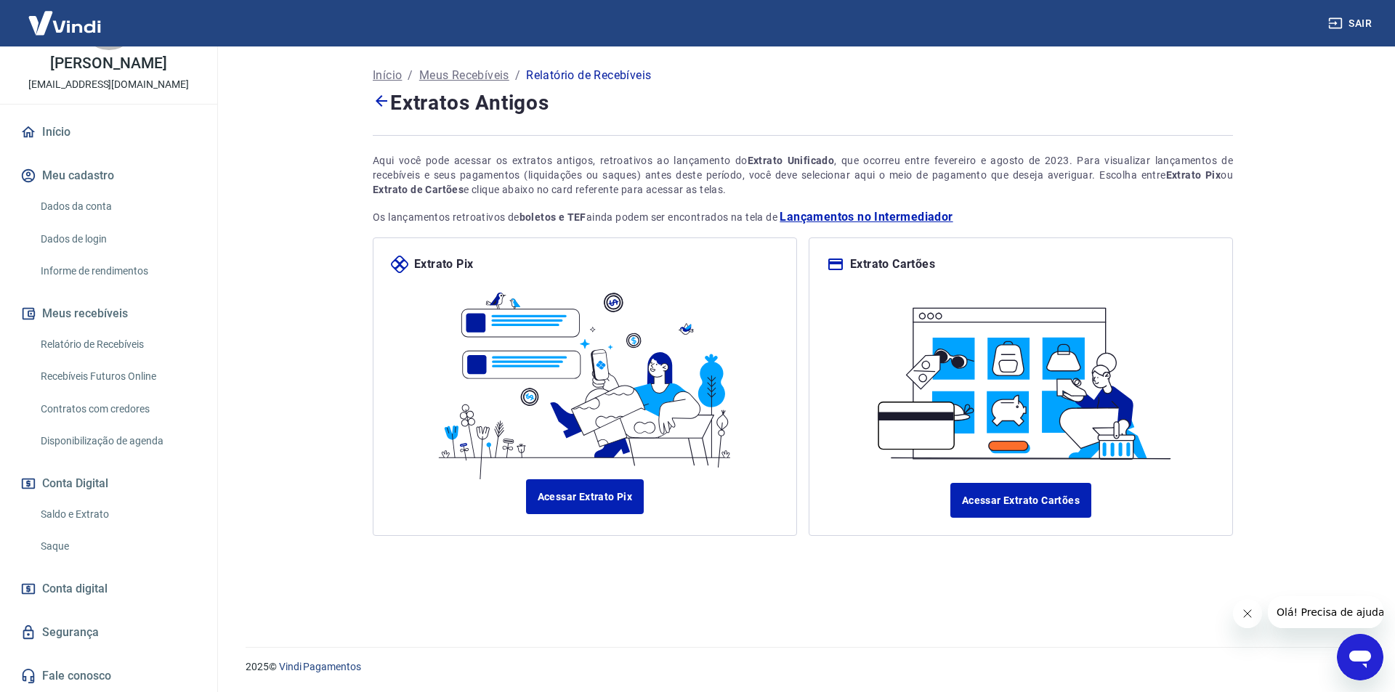
click at [113, 52] on div "V Vanessa Silva de Oliveira loja.arvoredo@petlandbr.com.br" at bounding box center [108, 41] width 217 height 123
click at [108, 57] on p "[PERSON_NAME]" at bounding box center [108, 63] width 116 height 15
click at [54, 22] on img at bounding box center [64, 23] width 94 height 44
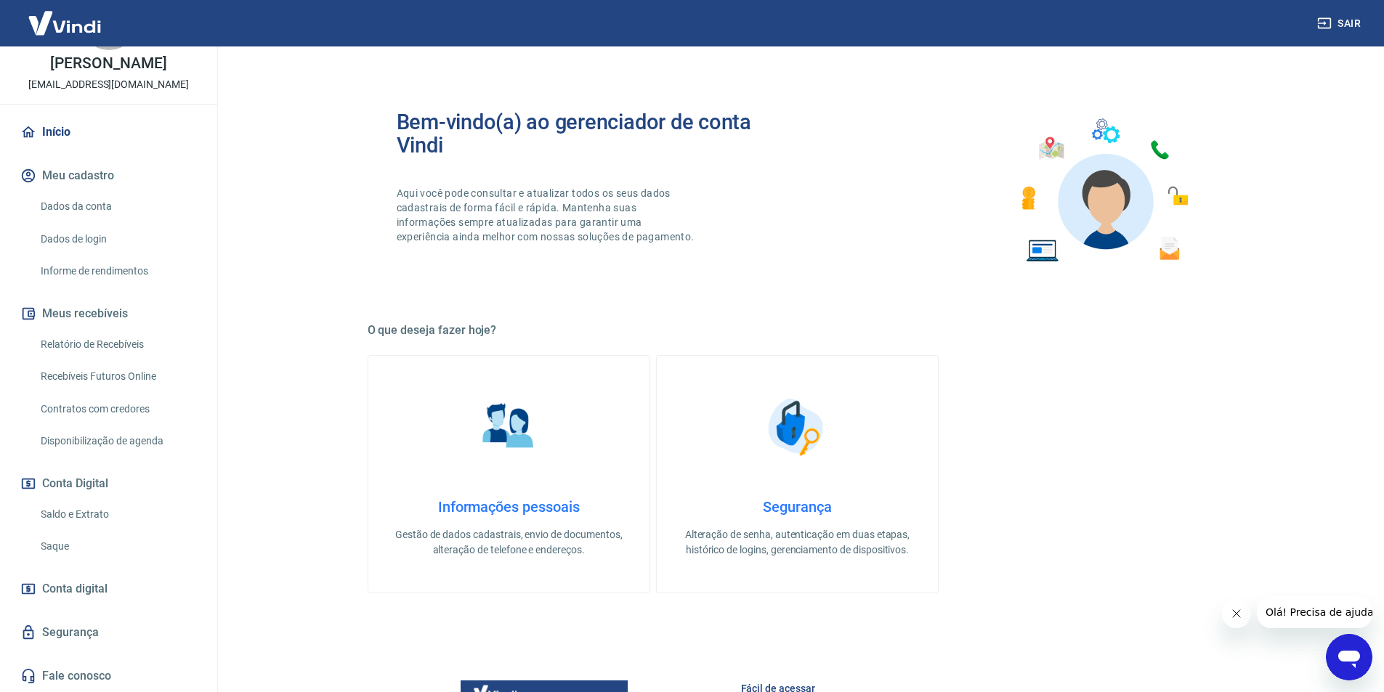
click at [76, 24] on img at bounding box center [64, 23] width 94 height 44
click at [1118, 195] on img at bounding box center [1103, 190] width 190 height 161
click at [1234, 617] on icon "Fechar mensagem da empresa" at bounding box center [1236, 614] width 12 height 12
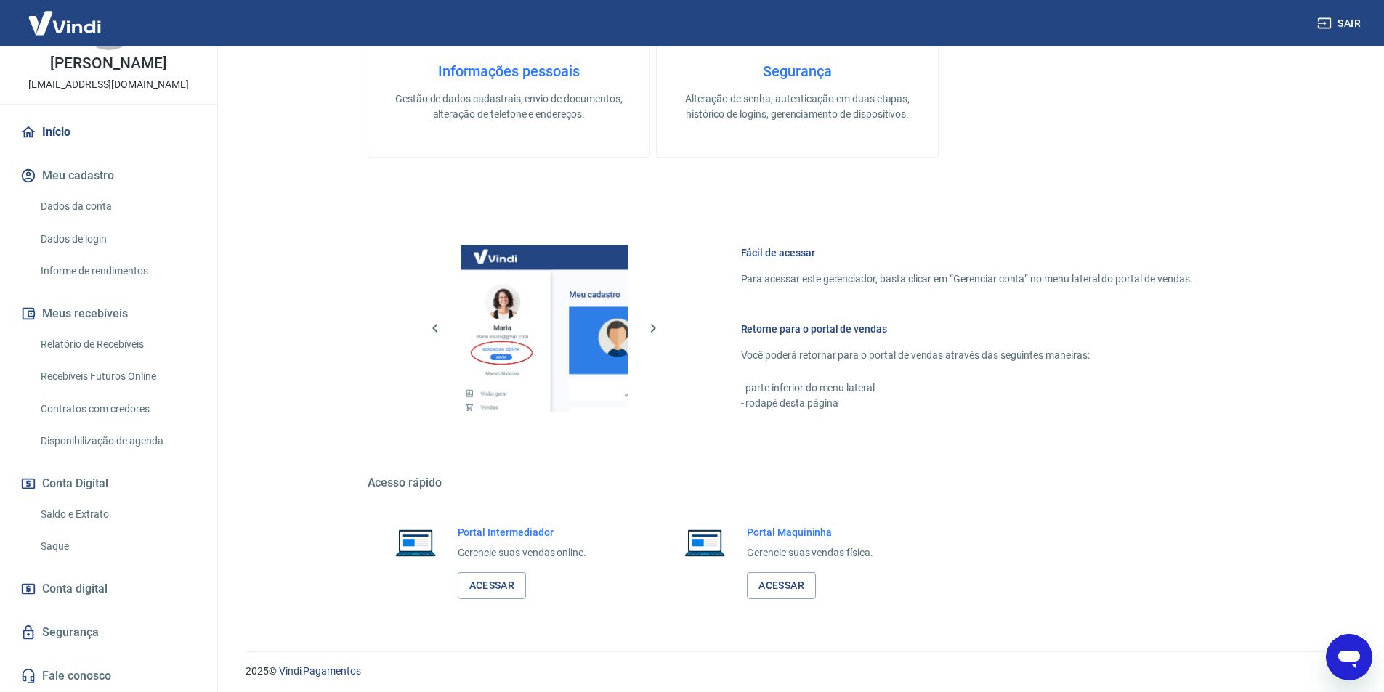
scroll to position [440, 0]
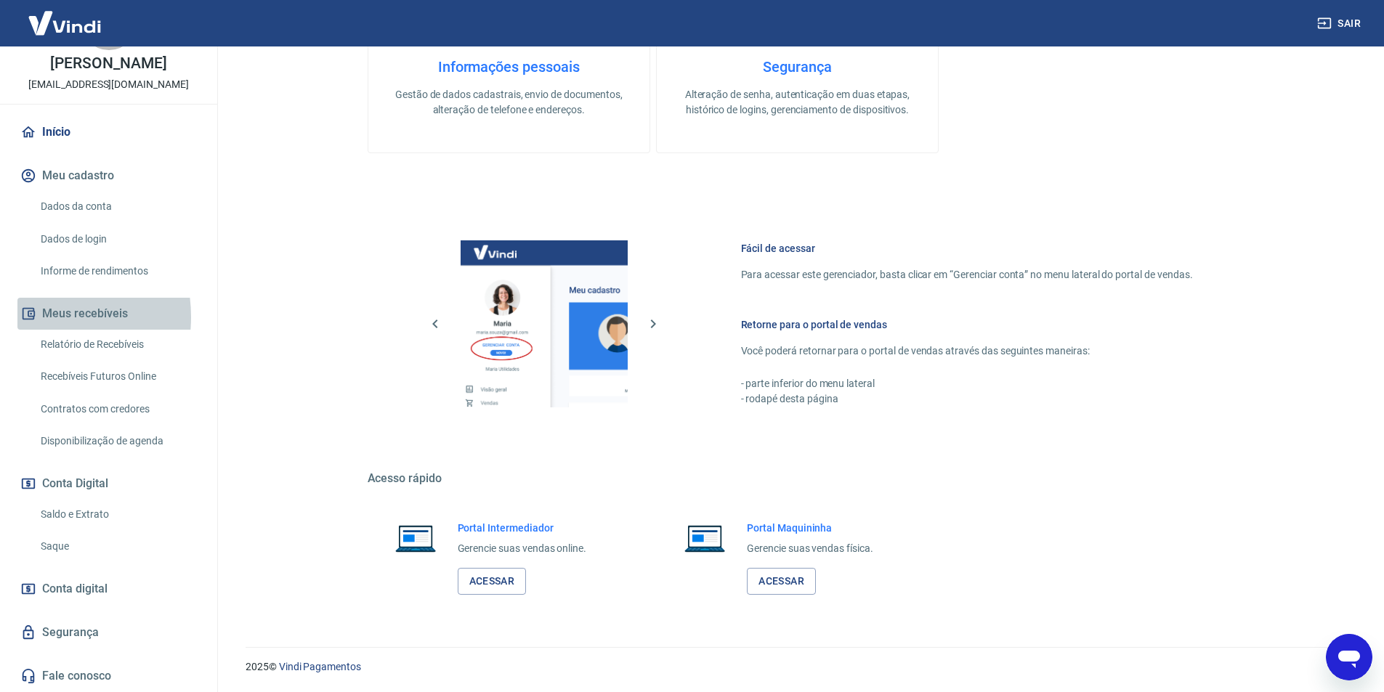
click at [28, 317] on icon "button" at bounding box center [28, 314] width 16 height 16
click at [78, 372] on link "Recebíveis Futuros Online" at bounding box center [117, 377] width 165 height 30
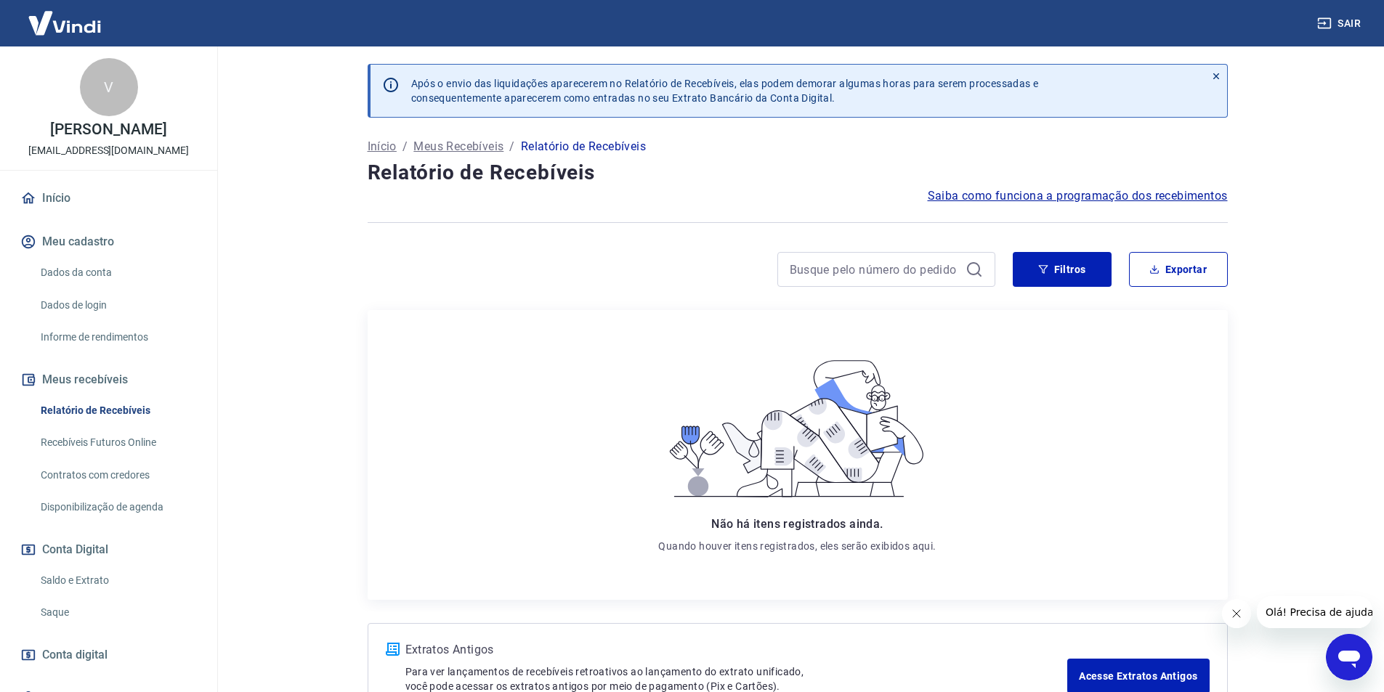
click at [1089, 198] on span "Saiba como funciona a programação dos recebimentos" at bounding box center [1078, 195] width 300 height 17
